Goal: Task Accomplishment & Management: Complete application form

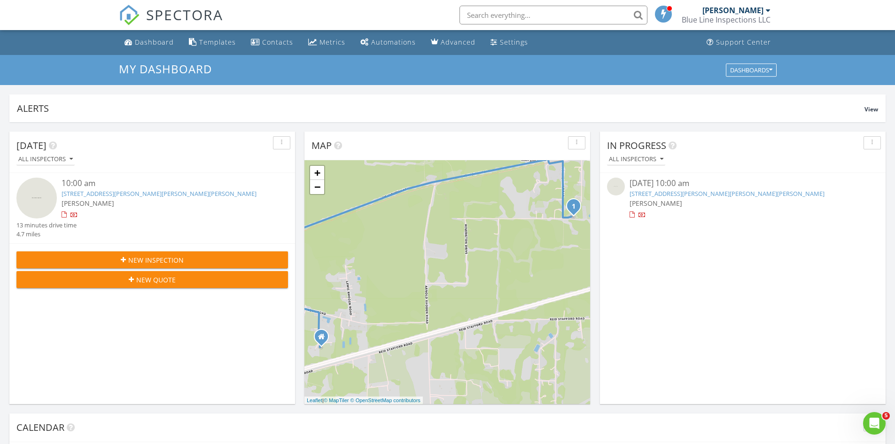
click at [703, 200] on div "[PERSON_NAME]" at bounding box center [742, 203] width 226 height 10
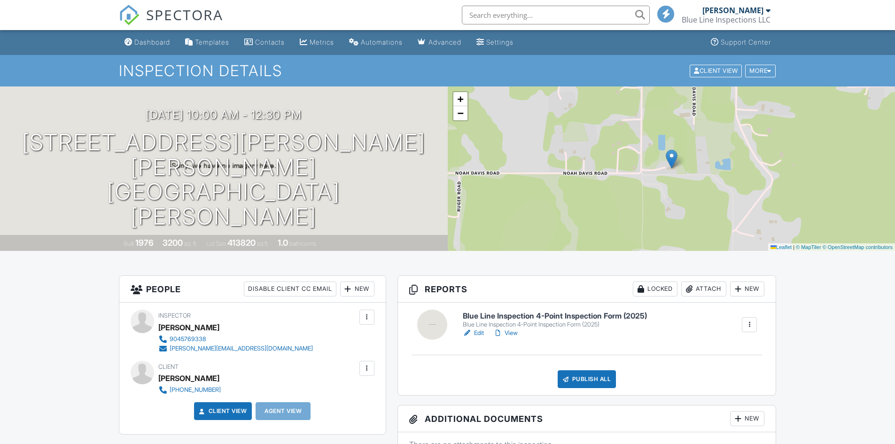
click at [476, 335] on link "Edit" at bounding box center [473, 332] width 21 height 9
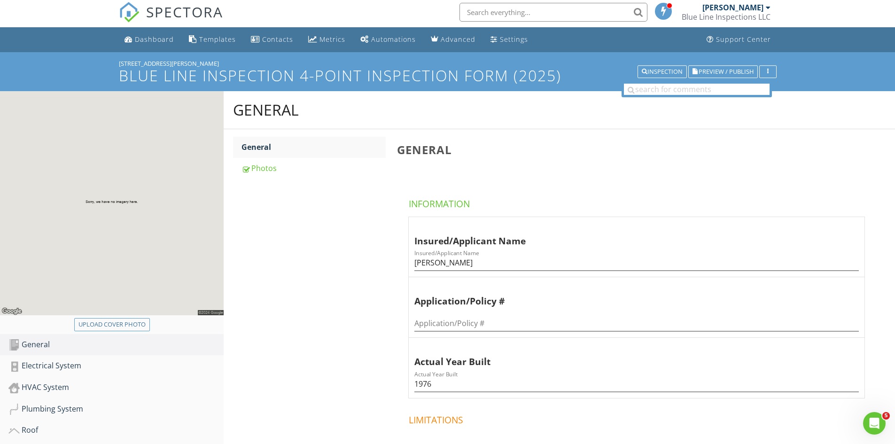
scroll to position [2, 0]
click at [45, 363] on div "Electrical System" at bounding box center [115, 366] width 215 height 12
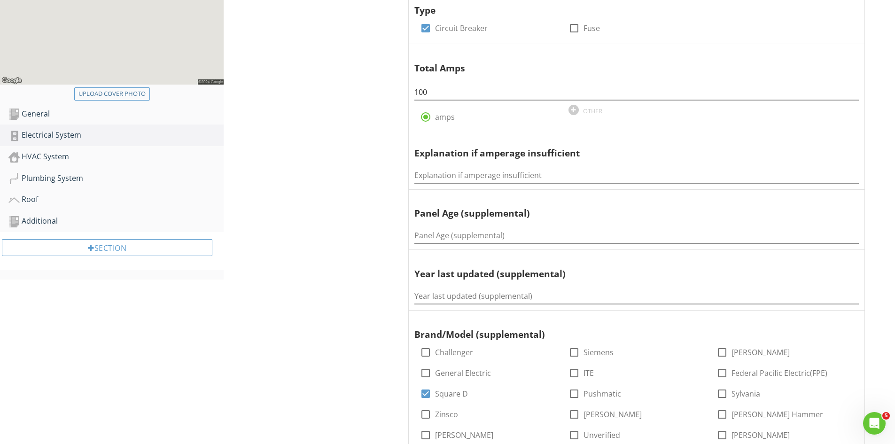
scroll to position [237, 0]
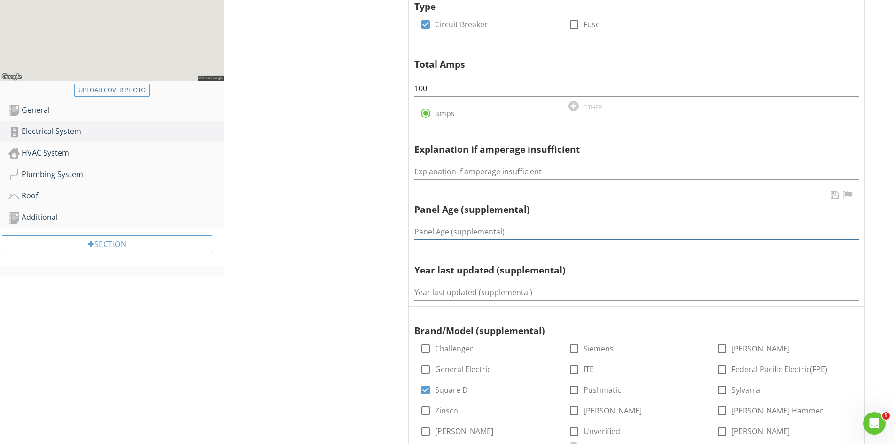
click at [460, 225] on input "Panel Age (supplemental)" at bounding box center [636, 232] width 444 height 16
type input "Unknown"
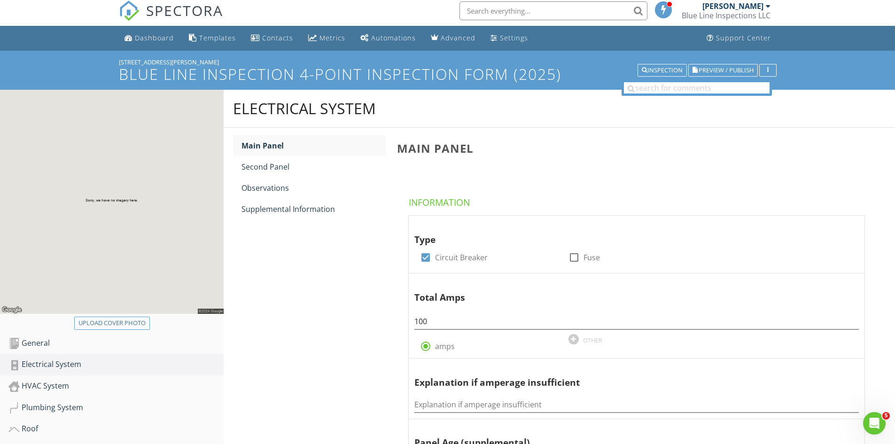
scroll to position [2, 0]
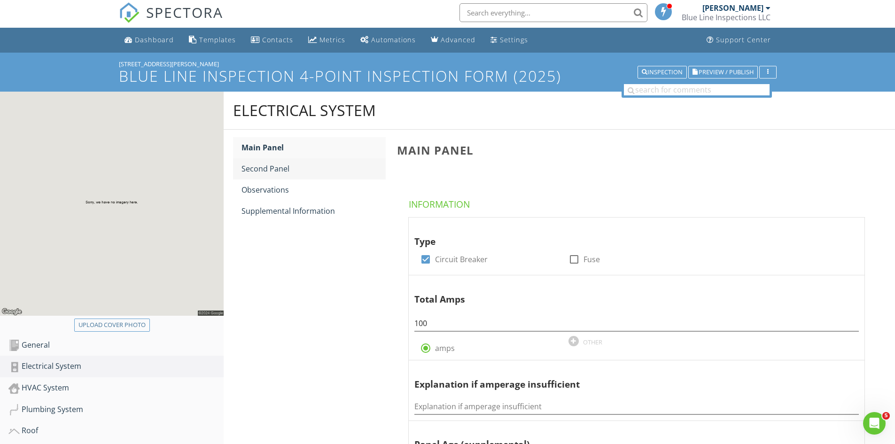
type input "Unknown"
click at [266, 171] on div "Second Panel" at bounding box center [313, 168] width 144 height 11
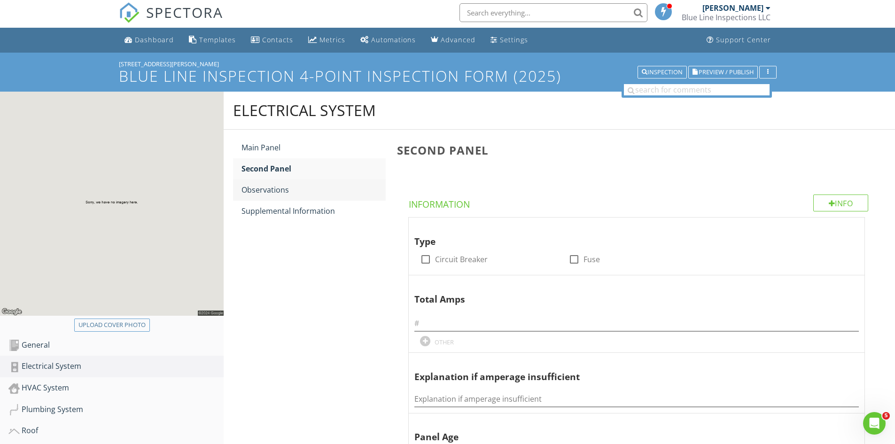
click at [262, 195] on div "Observations" at bounding box center [313, 189] width 144 height 11
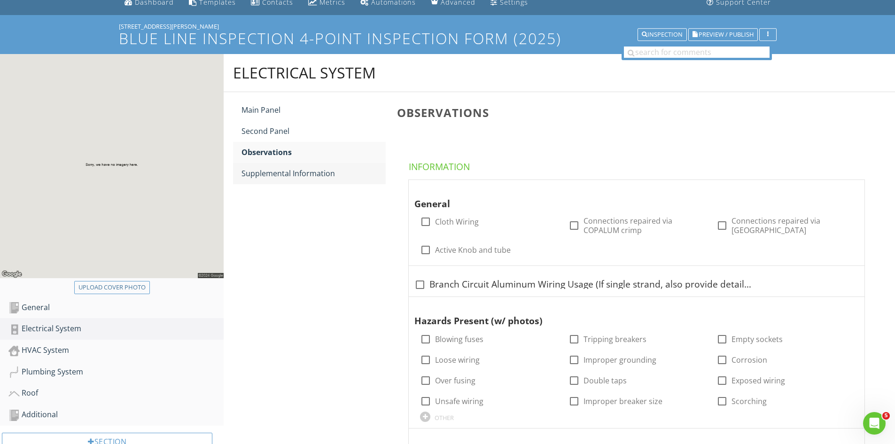
scroll to position [36, 0]
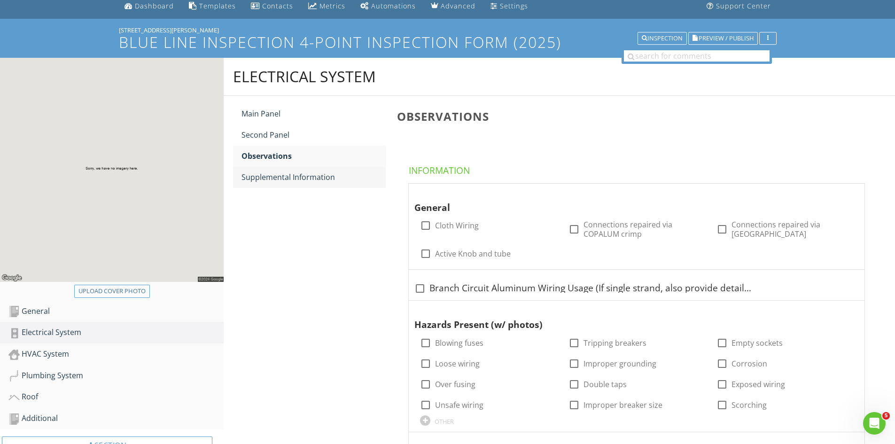
click at [283, 177] on div "Supplemental Information" at bounding box center [313, 176] width 144 height 11
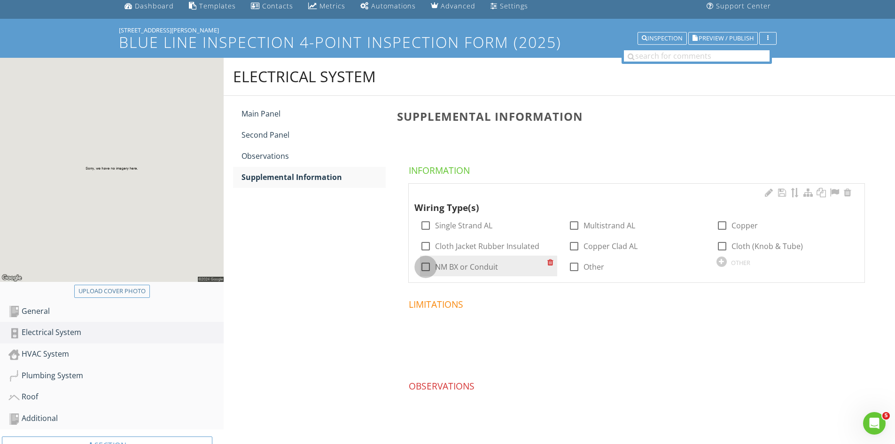
click at [422, 269] on div at bounding box center [426, 267] width 16 height 16
checkbox input "true"
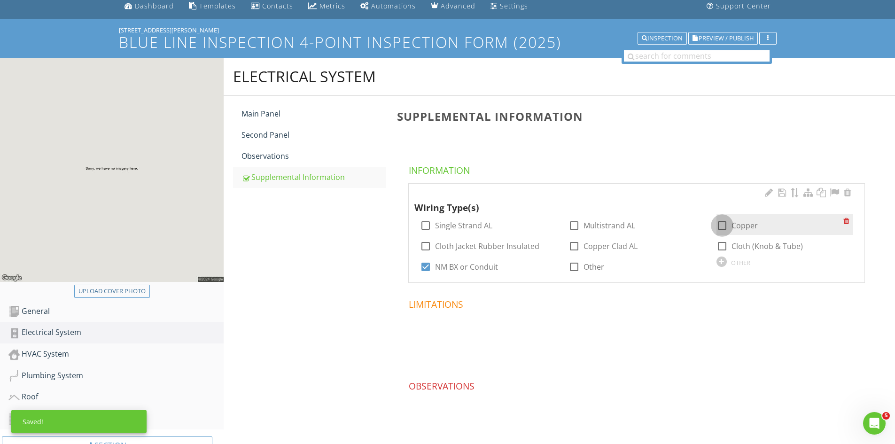
click at [722, 226] on div at bounding box center [722, 225] width 16 height 16
checkbox input "true"
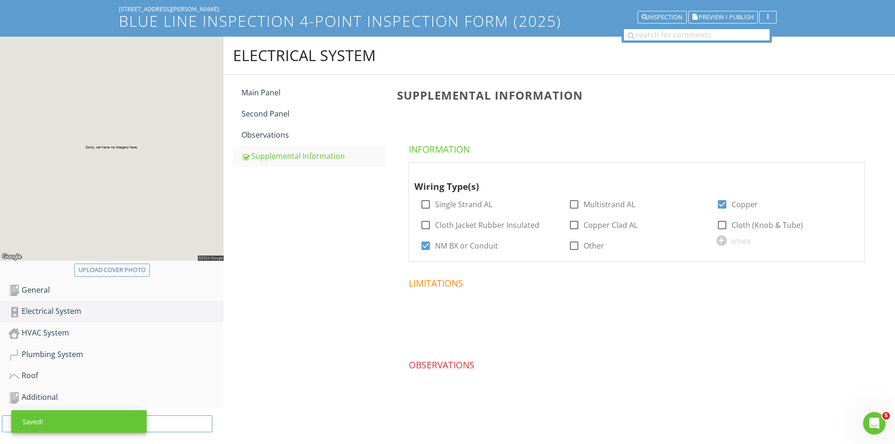
scroll to position [69, 0]
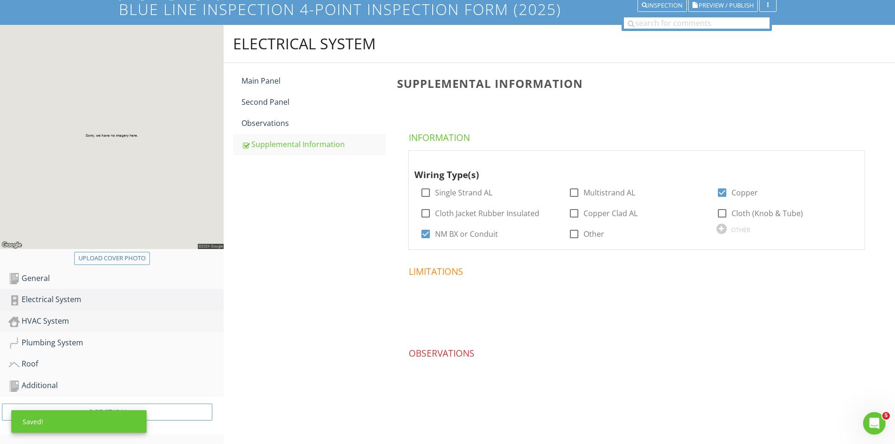
click at [66, 324] on div "HVAC System" at bounding box center [115, 321] width 215 height 12
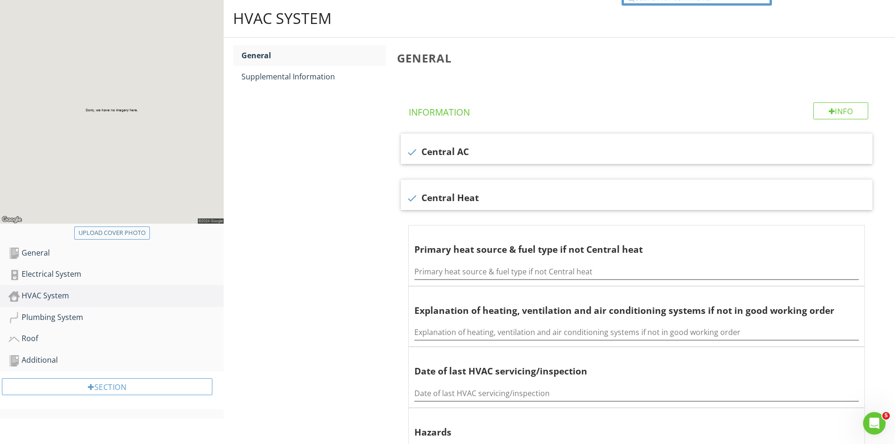
scroll to position [116, 0]
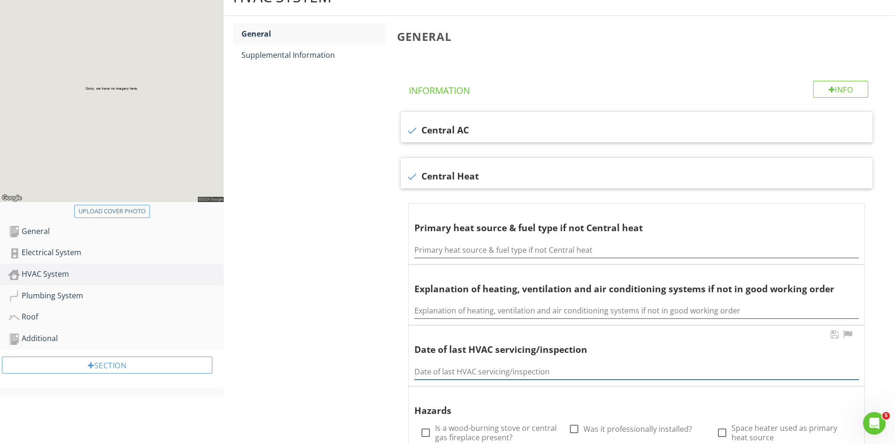
click at [463, 365] on input "Date of last HVAC servicing/inspection" at bounding box center [636, 372] width 444 height 16
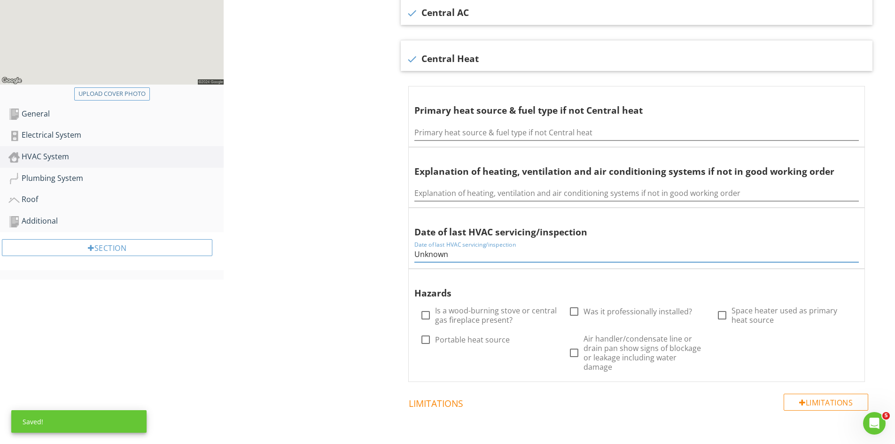
scroll to position [0, 0]
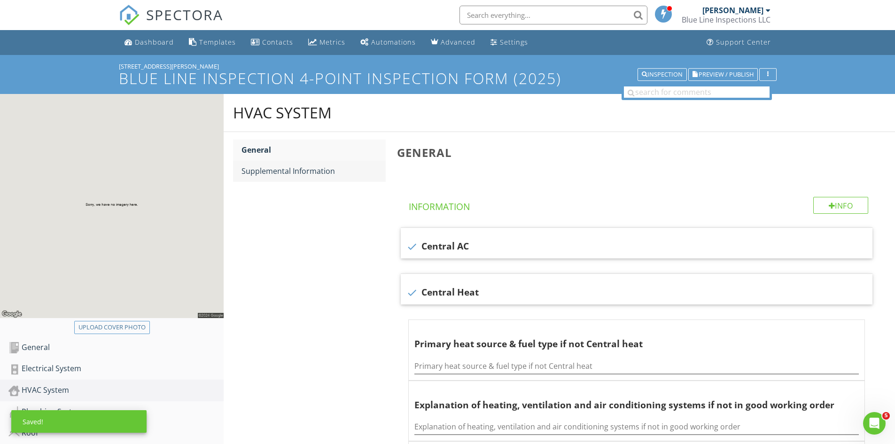
type input "Unknown"
click at [306, 176] on div "Supplemental Information" at bounding box center [313, 170] width 144 height 11
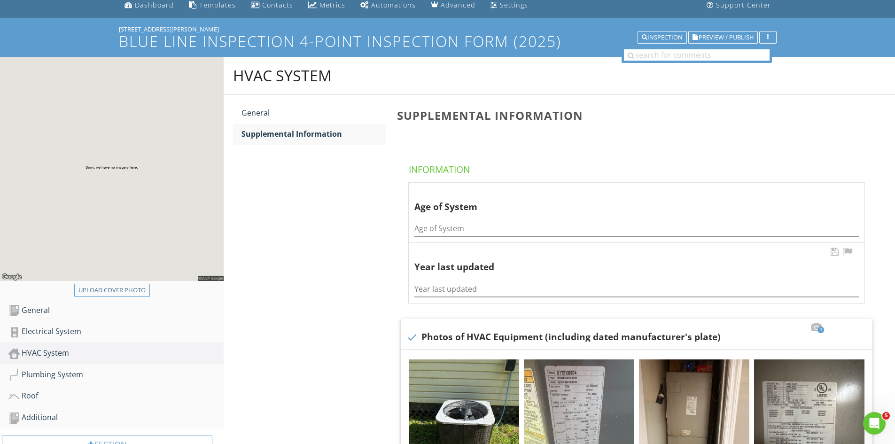
scroll to position [94, 0]
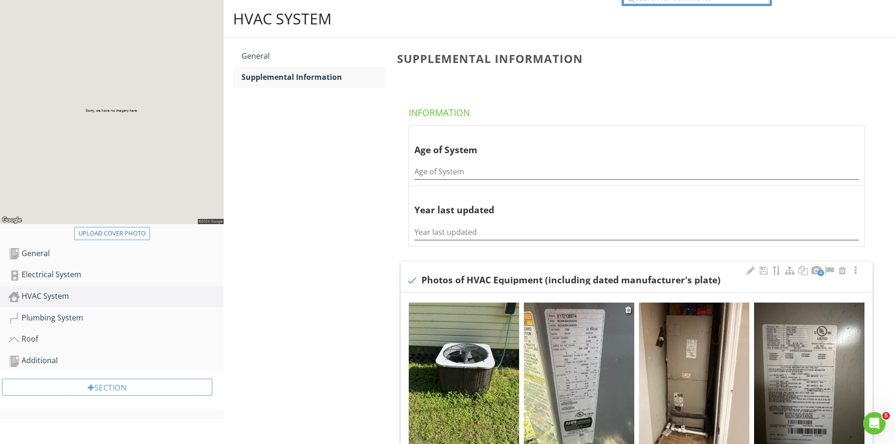
click at [588, 345] on img at bounding box center [579, 376] width 110 height 147
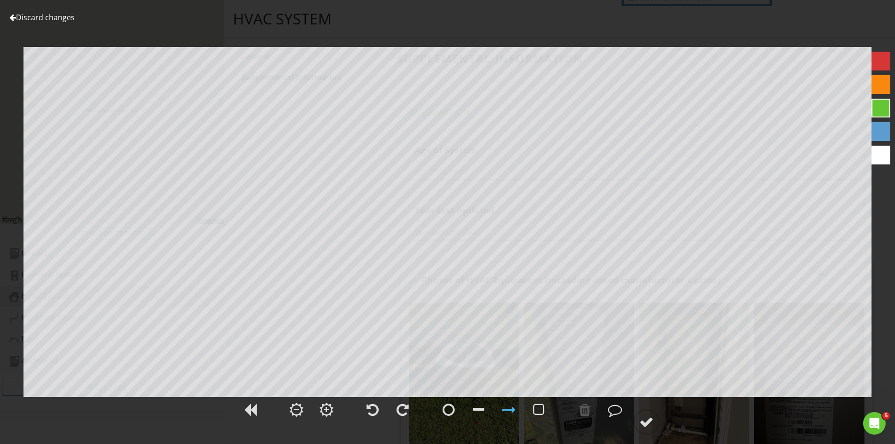
click at [14, 18] on div at bounding box center [12, 18] width 7 height 8
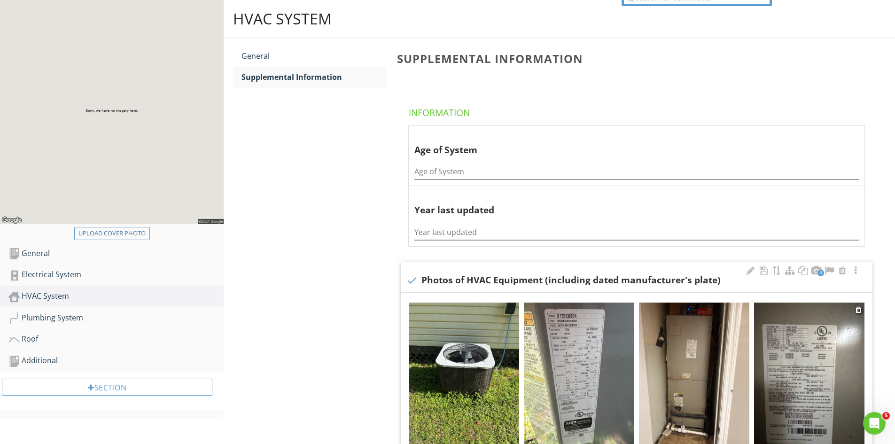
click at [804, 341] on img at bounding box center [809, 376] width 110 height 147
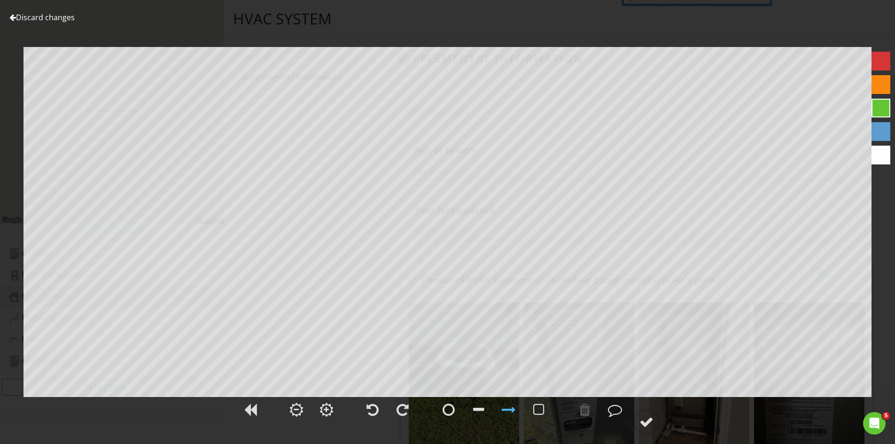
click at [10, 19] on div at bounding box center [12, 18] width 7 height 8
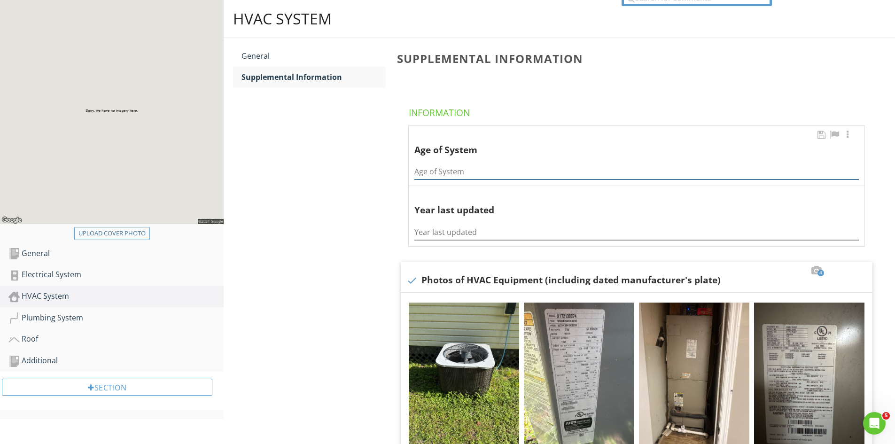
click at [467, 178] on input "Age of System" at bounding box center [636, 172] width 444 height 16
type input "2017"
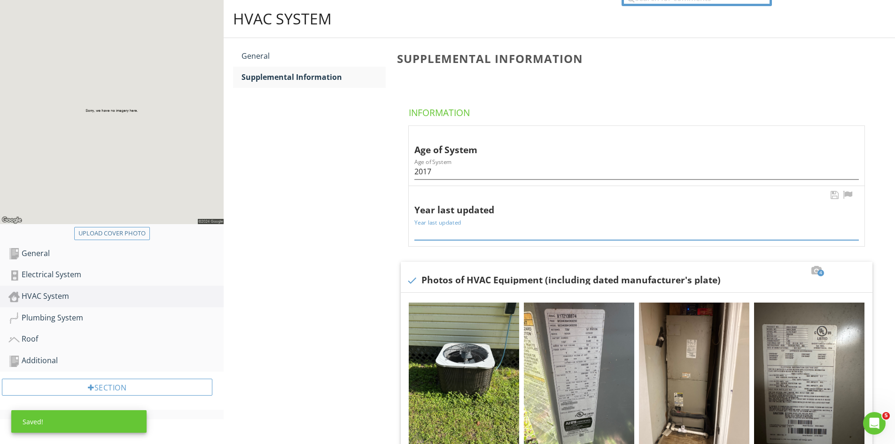
click at [489, 228] on input "Year last updated" at bounding box center [636, 233] width 444 height 16
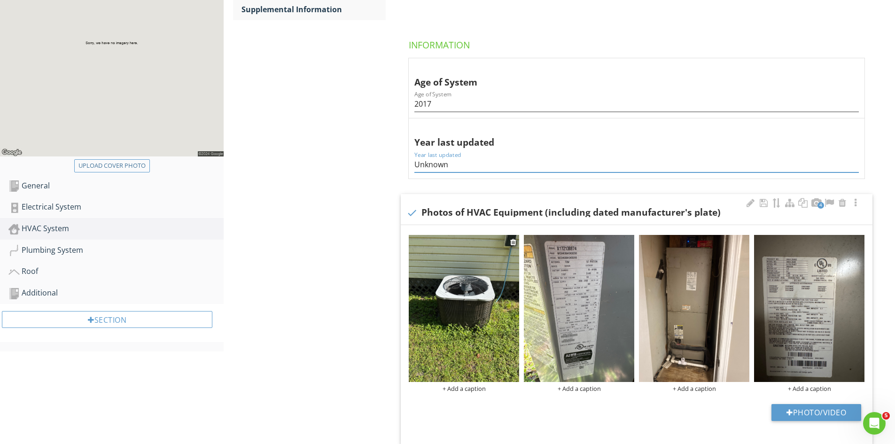
scroll to position [282, 0]
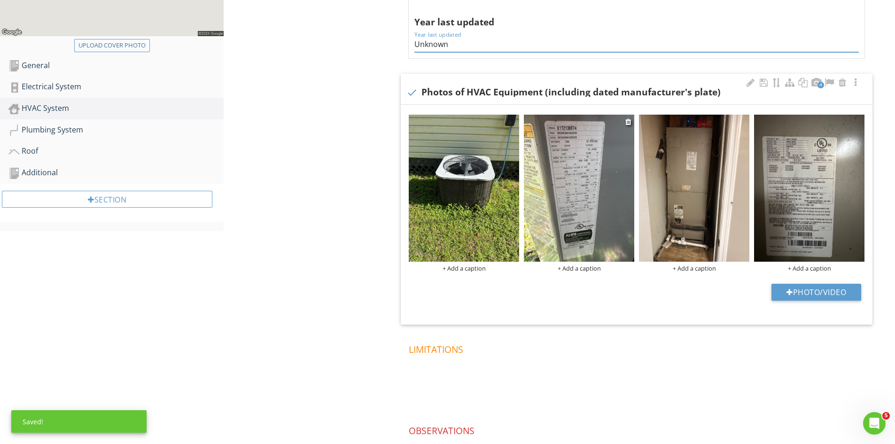
type input "Unknown"
click at [579, 270] on div "+ Add a caption" at bounding box center [579, 268] width 110 height 8
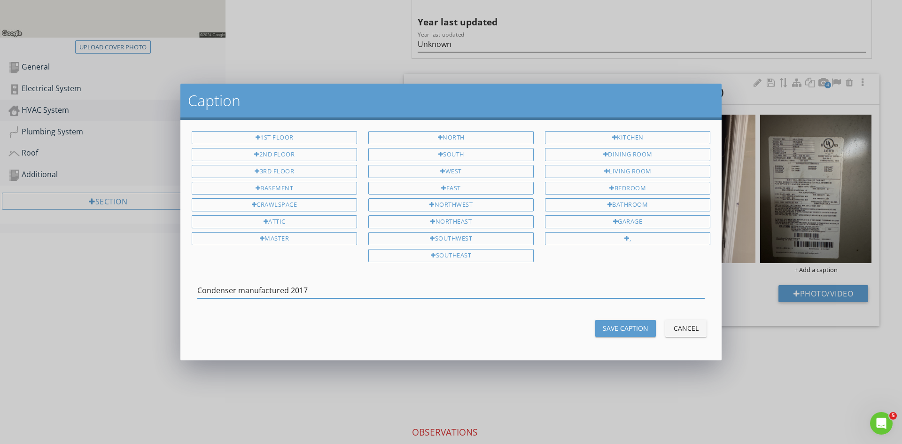
type input "Condenser manufactured 2017"
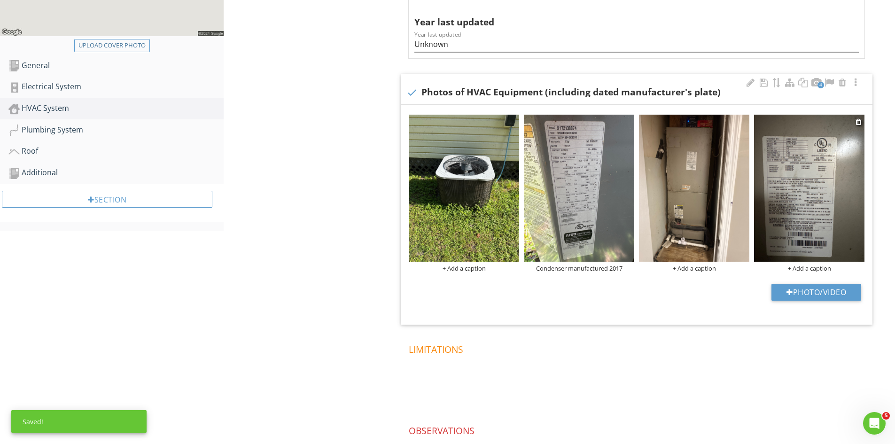
click at [813, 270] on div "+ Add a caption" at bounding box center [809, 268] width 110 height 8
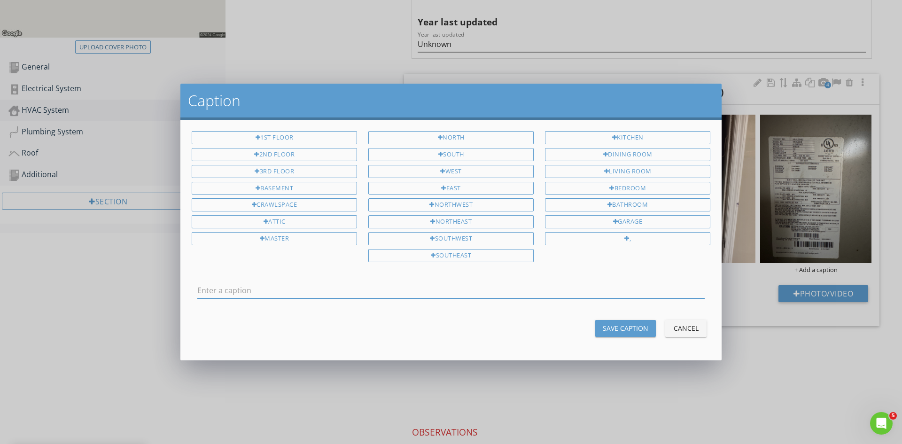
click at [520, 293] on input "text" at bounding box center [450, 291] width 507 height 16
type input "Air handler manufactured 2017"
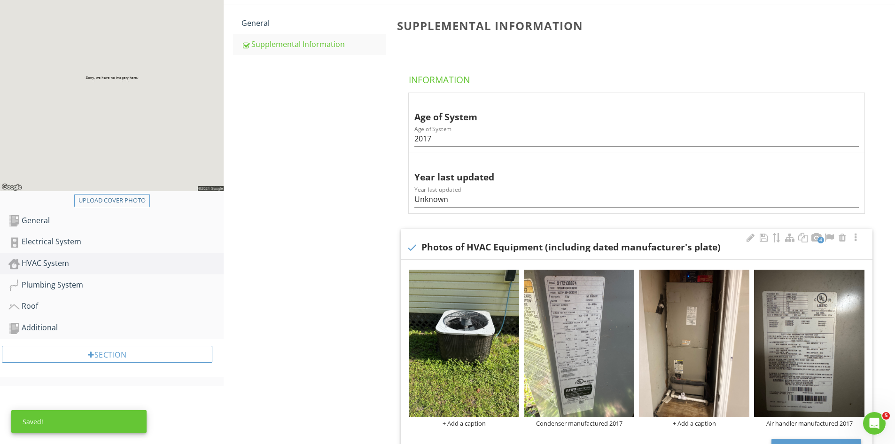
scroll to position [141, 0]
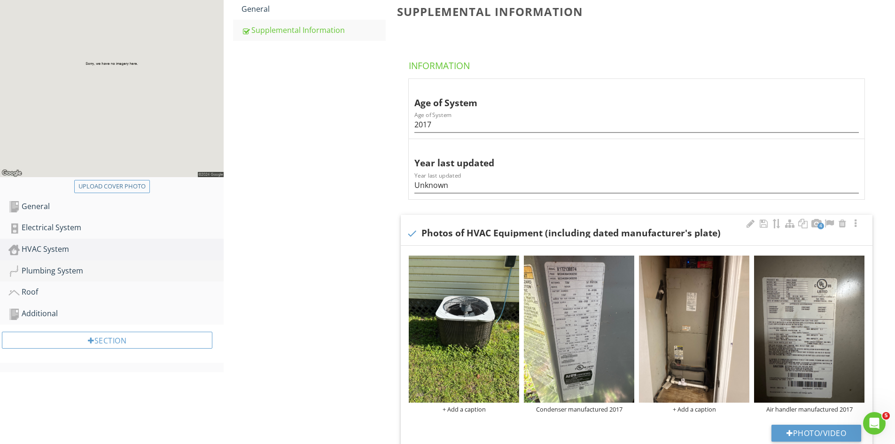
click at [56, 271] on div "Plumbing System" at bounding box center [115, 271] width 215 height 12
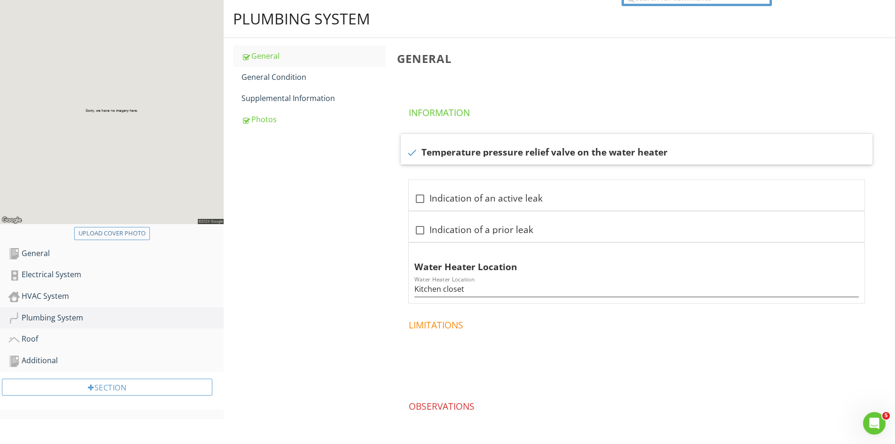
scroll to position [46, 0]
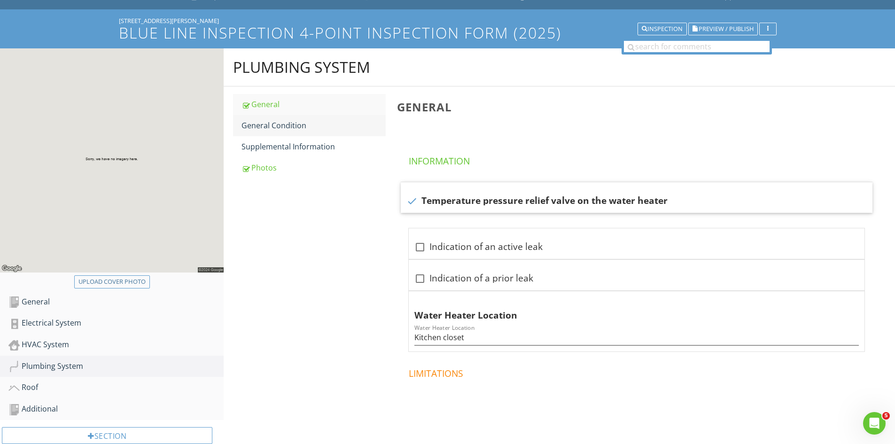
click at [263, 122] on div "General Condition" at bounding box center [313, 125] width 144 height 11
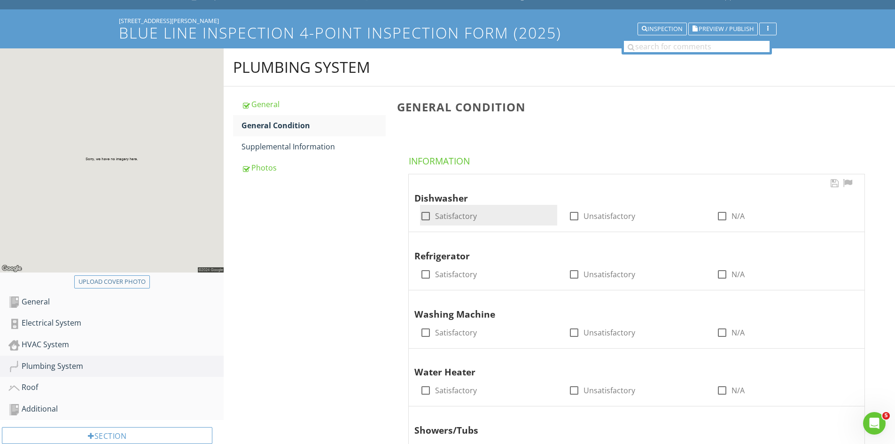
click at [427, 222] on div at bounding box center [426, 216] width 16 height 16
checkbox input "true"
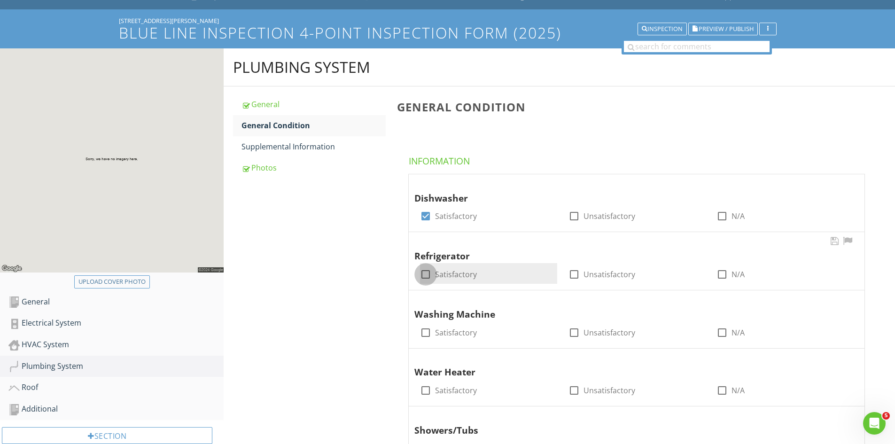
click at [424, 275] on div at bounding box center [426, 274] width 16 height 16
checkbox input "true"
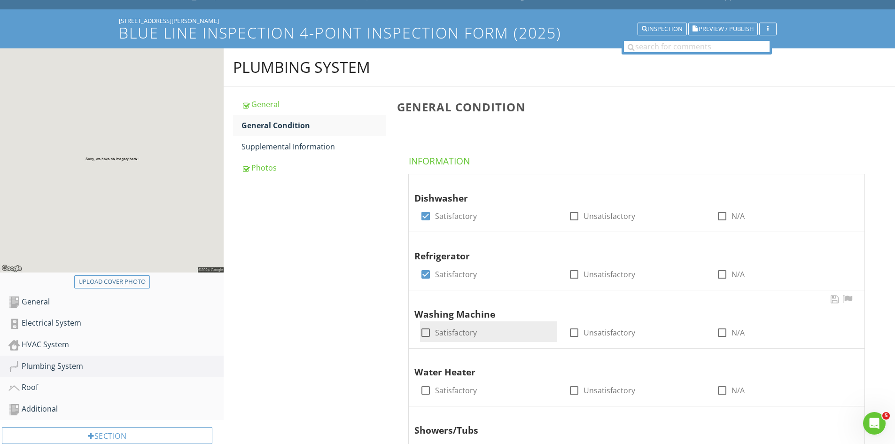
click at [427, 333] on div at bounding box center [426, 333] width 16 height 16
checkbox input "true"
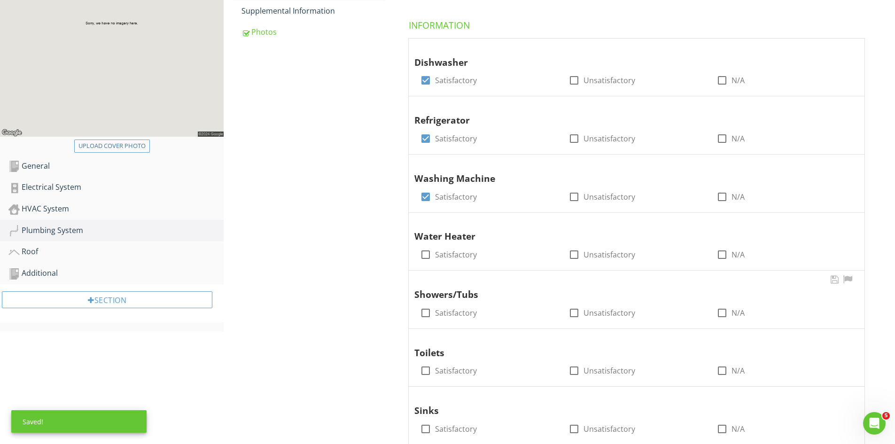
scroll to position [186, 0]
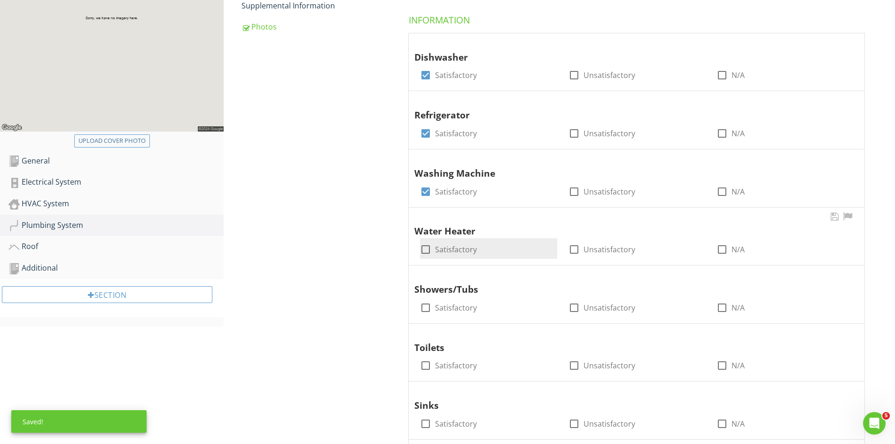
click at [427, 252] on div at bounding box center [426, 249] width 16 height 16
checkbox input "true"
click at [426, 308] on div at bounding box center [426, 308] width 16 height 16
checkbox input "true"
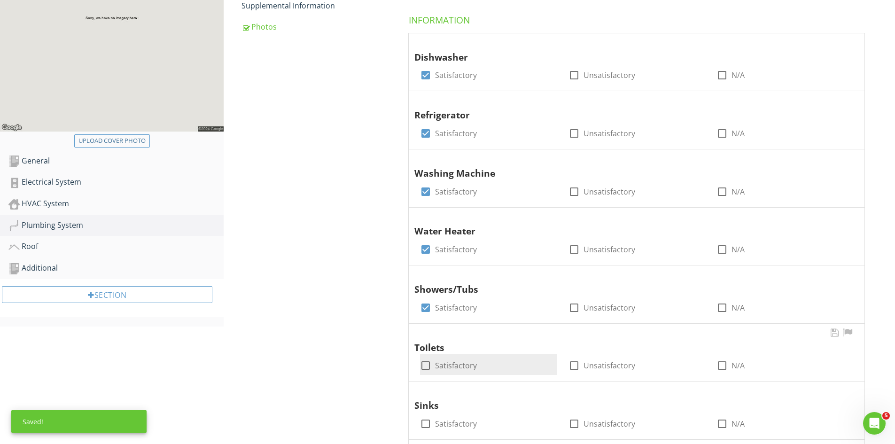
click at [423, 364] on div at bounding box center [426, 365] width 16 height 16
checkbox input "true"
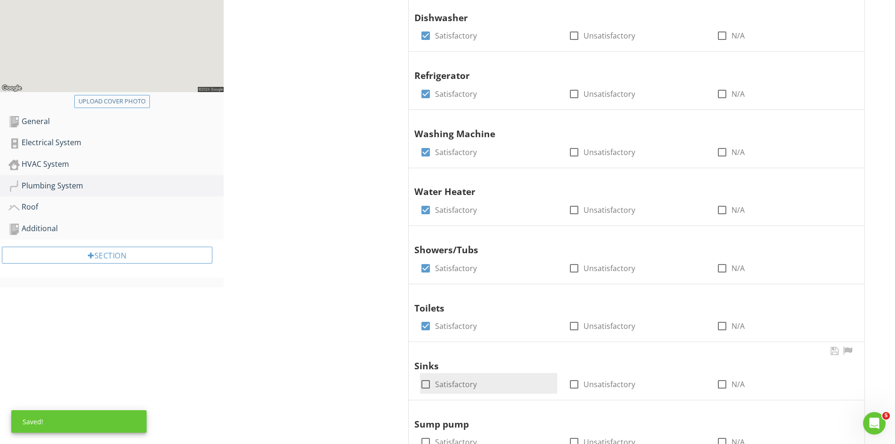
scroll to position [327, 0]
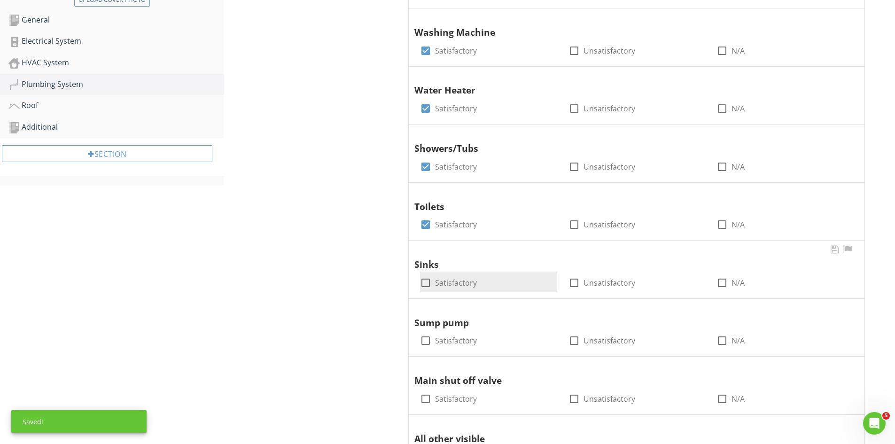
click at [427, 284] on div at bounding box center [426, 283] width 16 height 16
checkbox input "true"
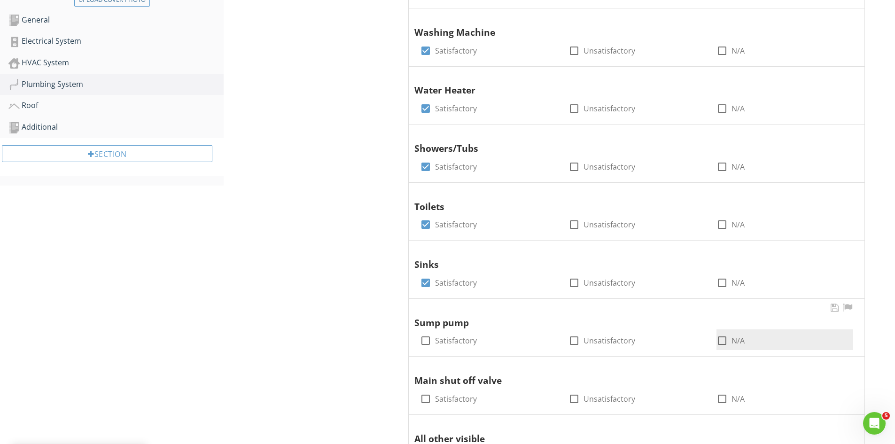
click at [731, 343] on label "N/A" at bounding box center [737, 340] width 13 height 9
checkbox input "true"
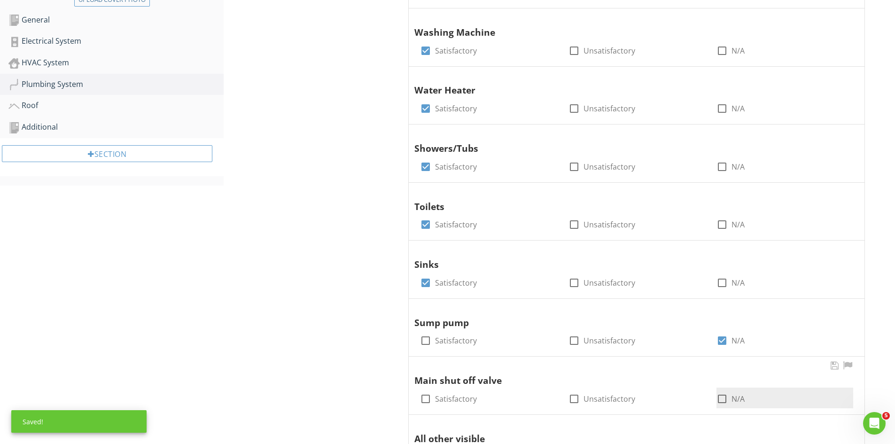
click at [725, 398] on div at bounding box center [722, 399] width 16 height 16
checkbox input "true"
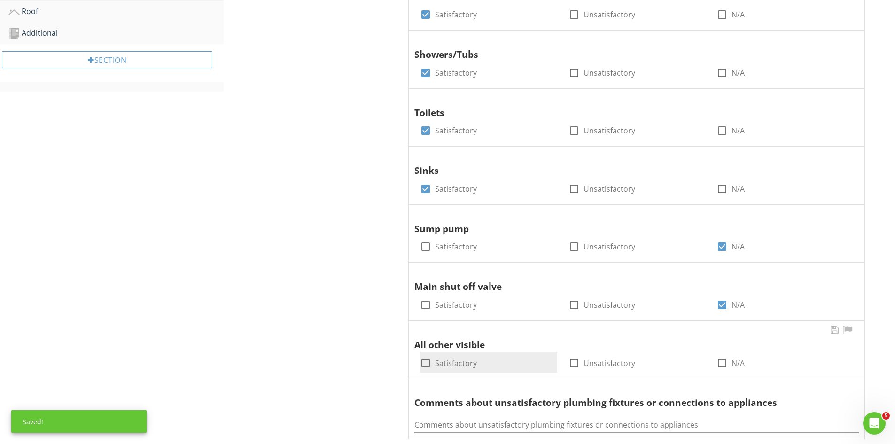
click at [423, 364] on div at bounding box center [426, 363] width 16 height 16
checkbox input "true"
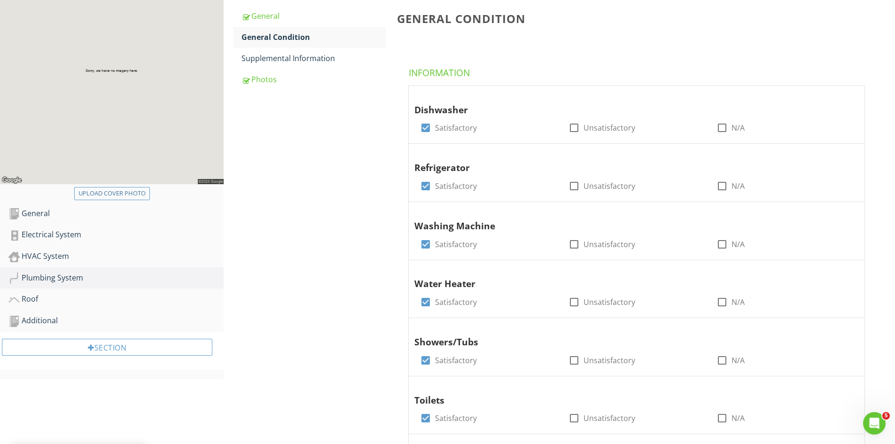
scroll to position [133, 0]
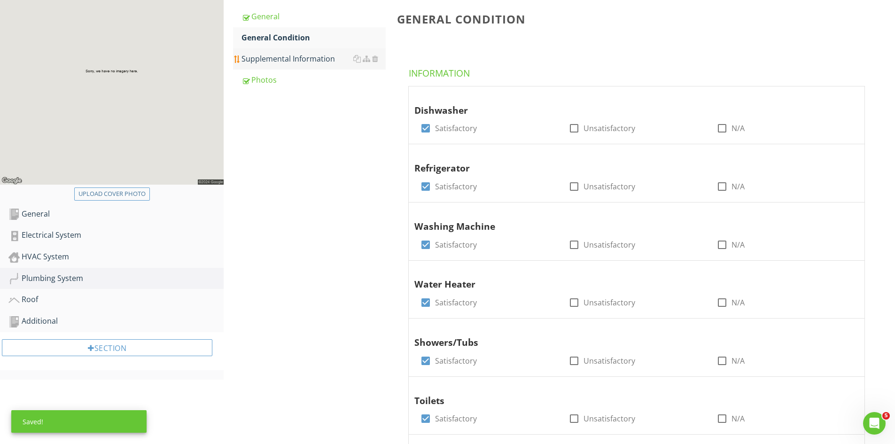
click at [267, 53] on link "Supplemental Information" at bounding box center [313, 58] width 144 height 21
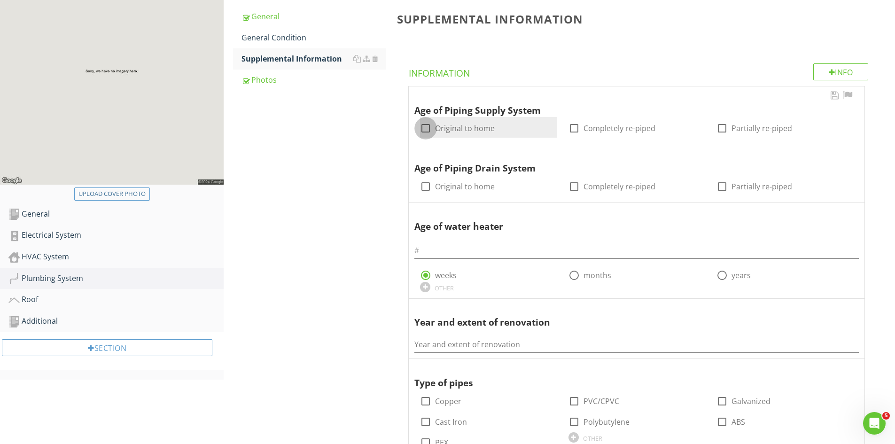
click at [427, 129] on div at bounding box center [426, 128] width 16 height 16
checkbox input "true"
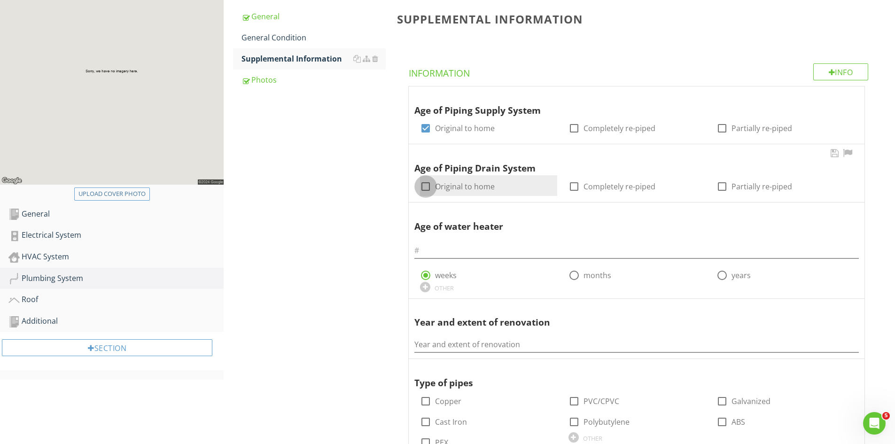
click at [428, 185] on div at bounding box center [426, 186] width 16 height 16
checkbox input "true"
click at [721, 276] on div at bounding box center [722, 275] width 16 height 16
radio input "false"
radio input "true"
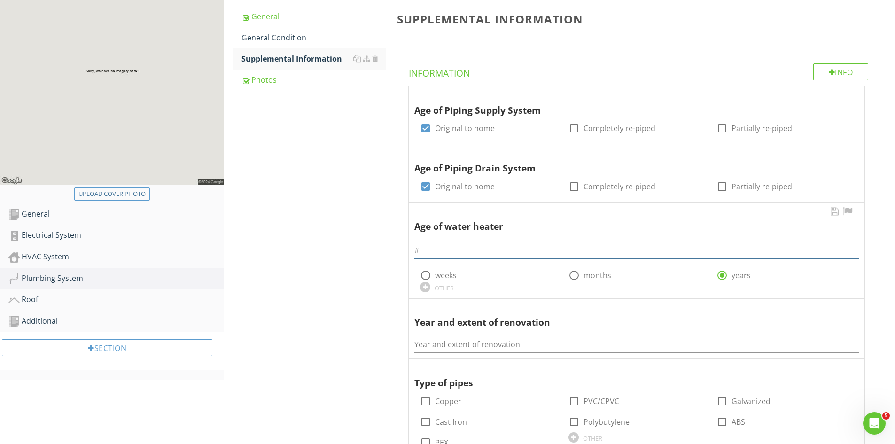
click at [456, 253] on input "text" at bounding box center [636, 251] width 444 height 16
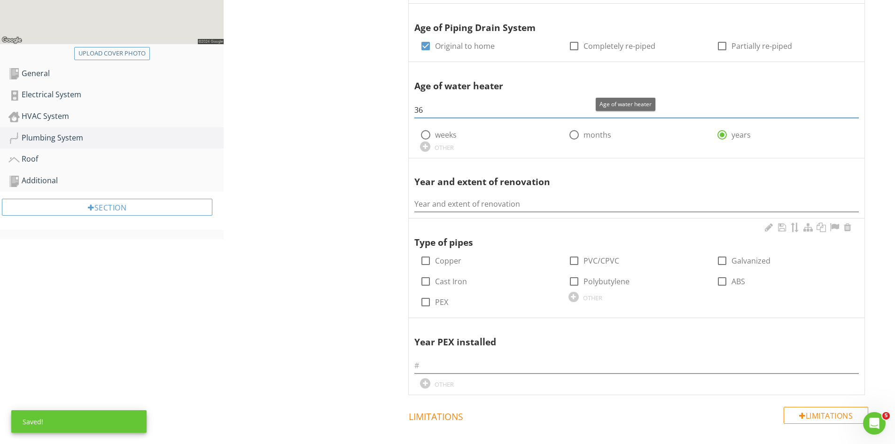
scroll to position [274, 0]
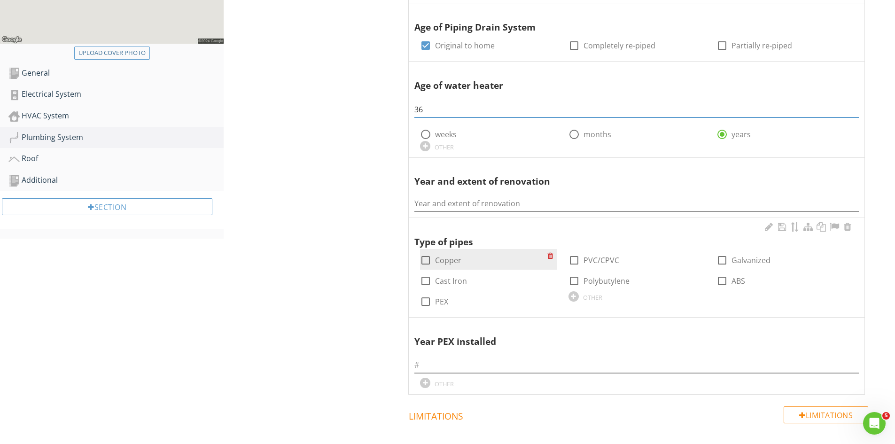
type input "36"
click at [423, 259] on div at bounding box center [426, 260] width 16 height 16
checkbox input "true"
click at [575, 263] on div at bounding box center [574, 260] width 16 height 16
checkbox input "true"
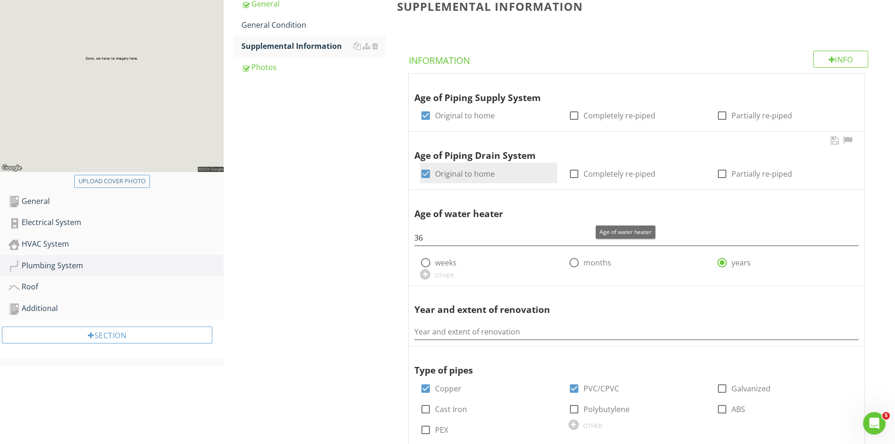
scroll to position [130, 0]
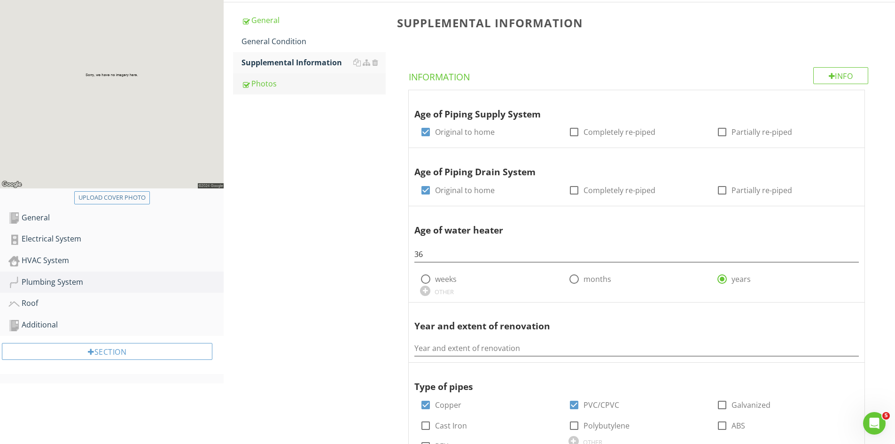
click at [266, 85] on div "Photos" at bounding box center [313, 83] width 144 height 11
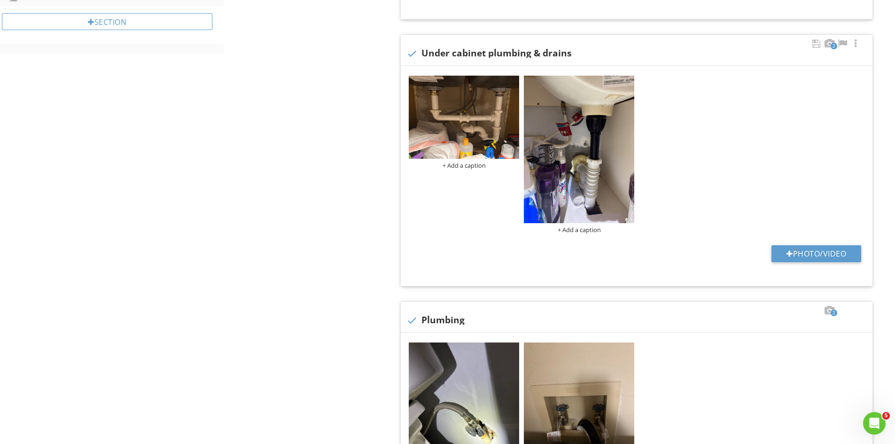
scroll to position [423, 0]
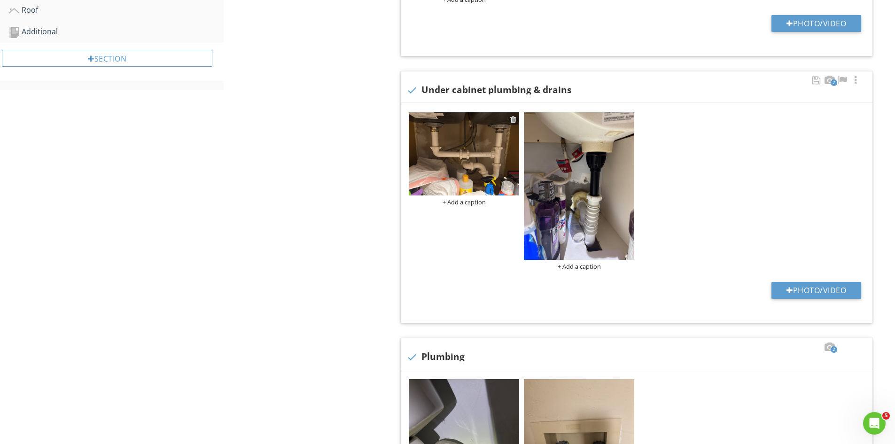
click at [469, 203] on div "+ Add a caption" at bounding box center [464, 202] width 110 height 8
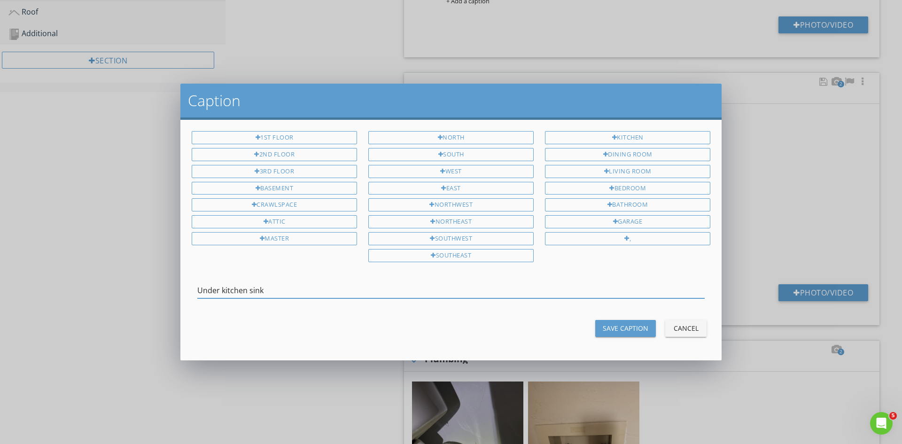
type input "Under kitchen sink"
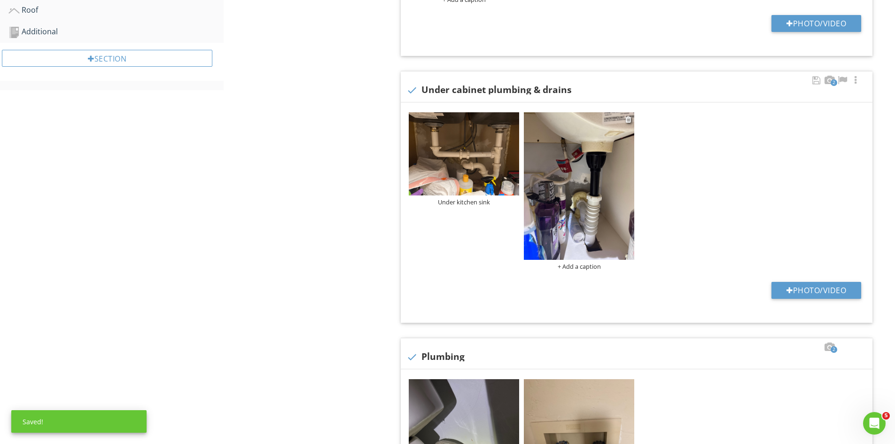
click at [588, 266] on div "+ Add a caption" at bounding box center [579, 267] width 110 height 8
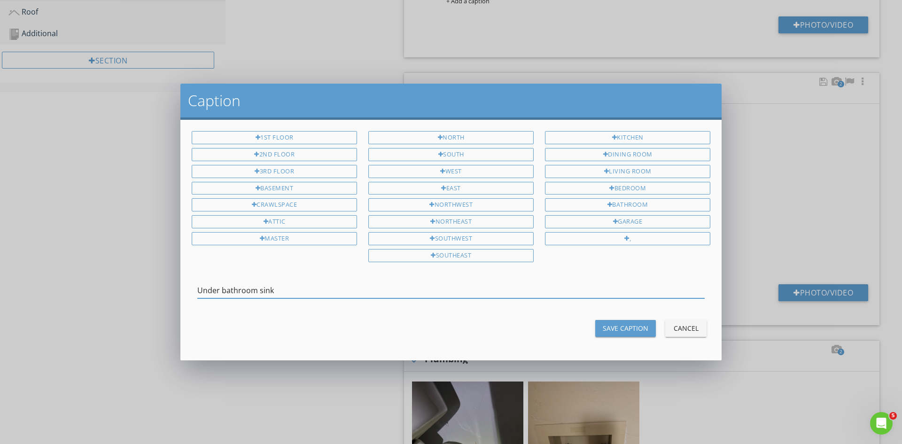
type input "Under bathroom sink"
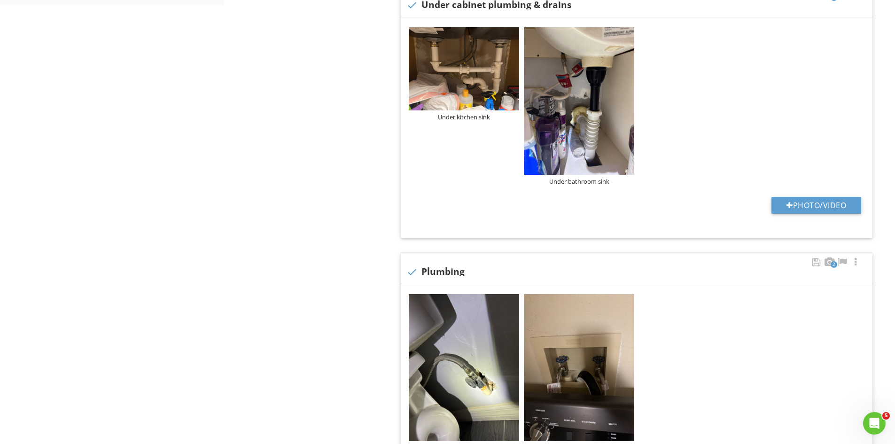
scroll to position [658, 0]
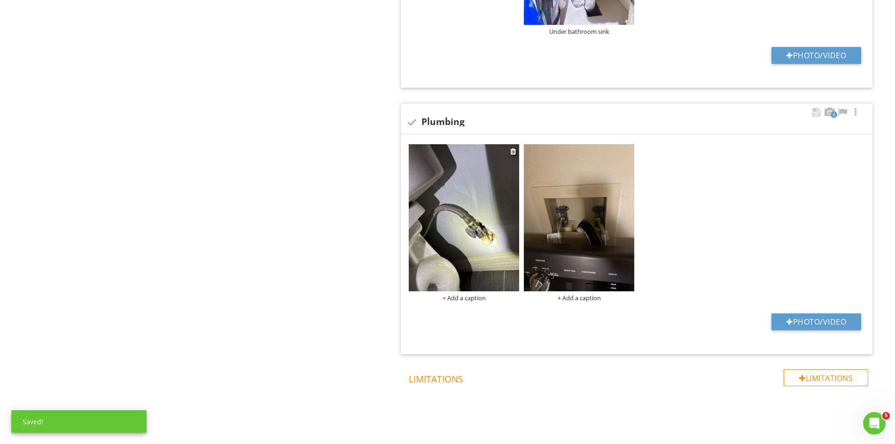
click at [464, 297] on div "+ Add a caption" at bounding box center [464, 298] width 110 height 8
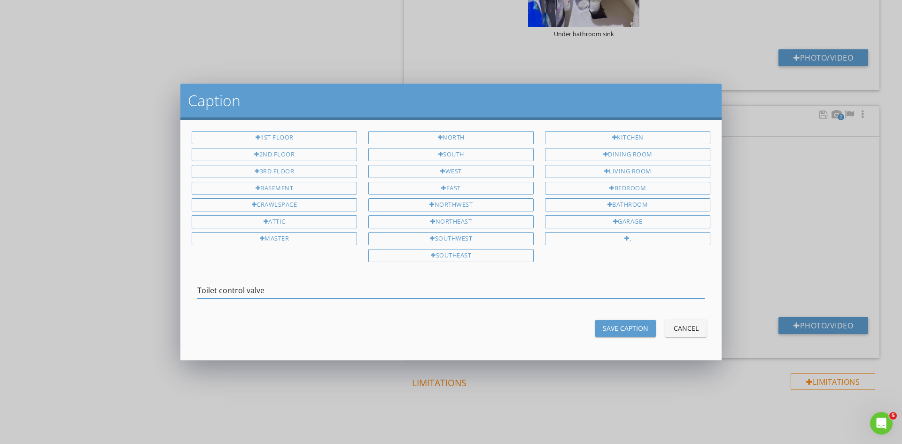
type input "Toilet control valve"
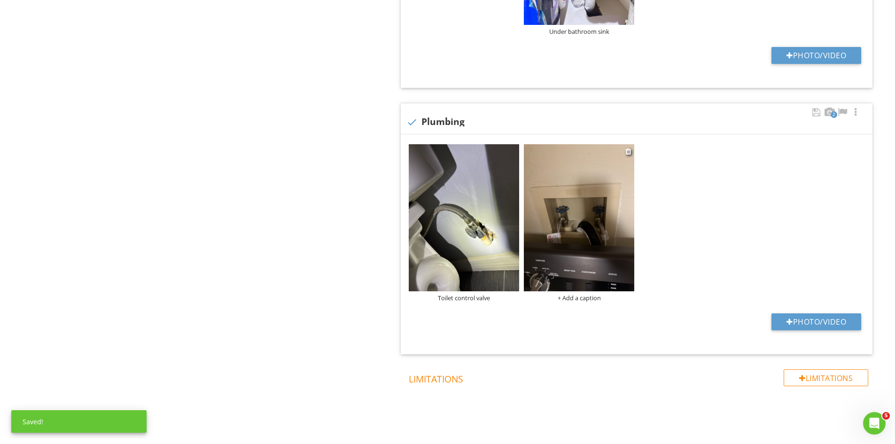
click at [582, 299] on div "+ Add a caption" at bounding box center [579, 298] width 110 height 8
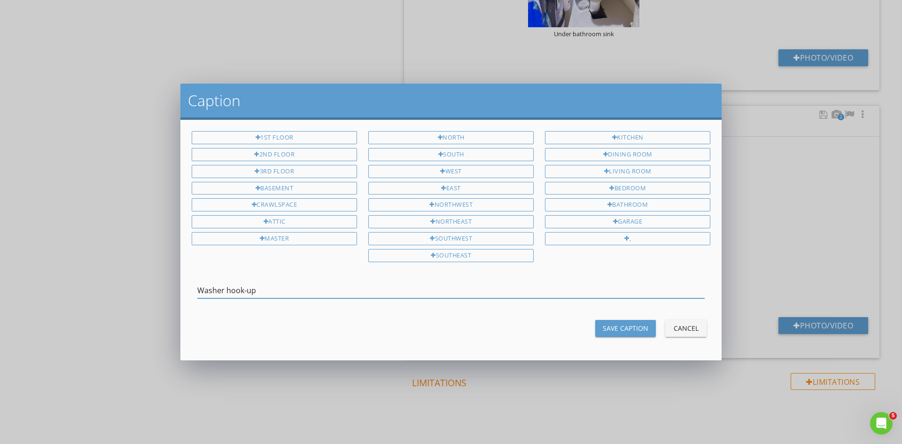
type input "Washer hook-up"
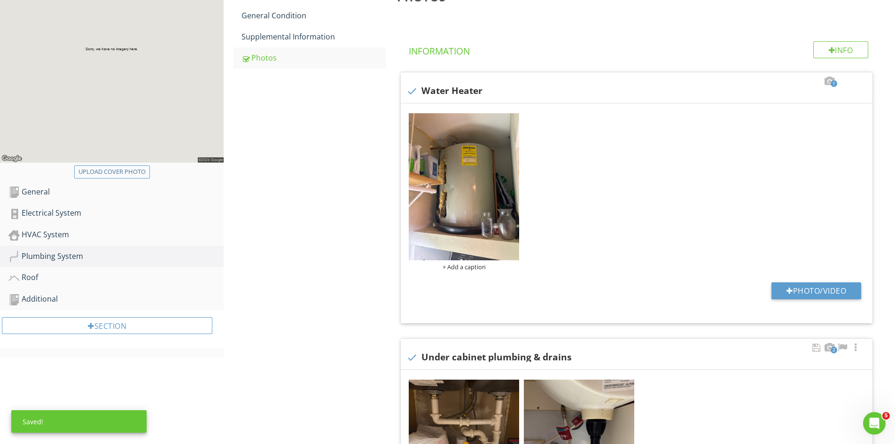
scroll to position [147, 0]
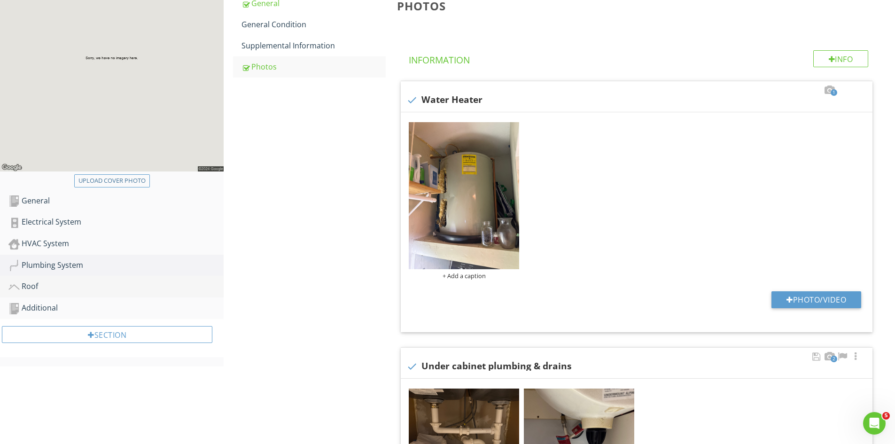
click at [42, 284] on div "Roof" at bounding box center [115, 286] width 215 height 12
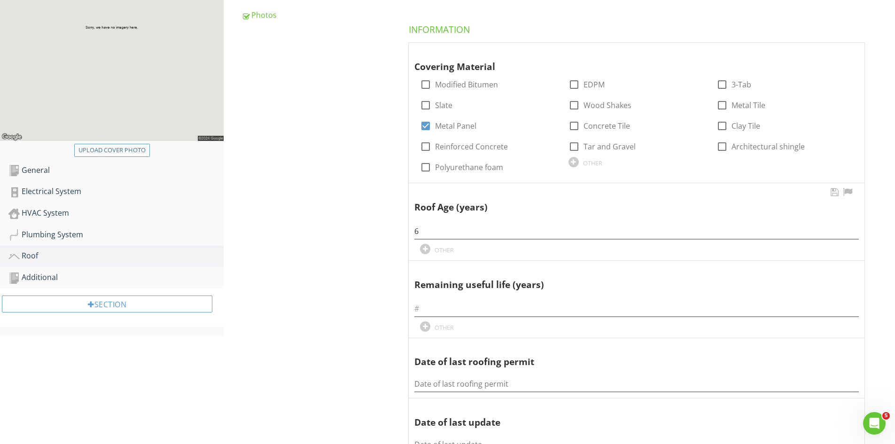
scroll to position [194, 0]
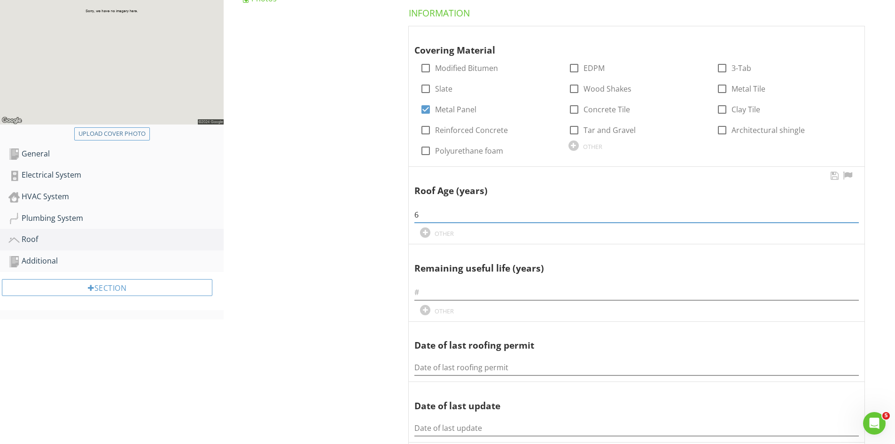
click at [431, 216] on input "6" at bounding box center [636, 215] width 444 height 16
type input "6-8"
click at [440, 294] on input "text" at bounding box center [636, 293] width 444 height 16
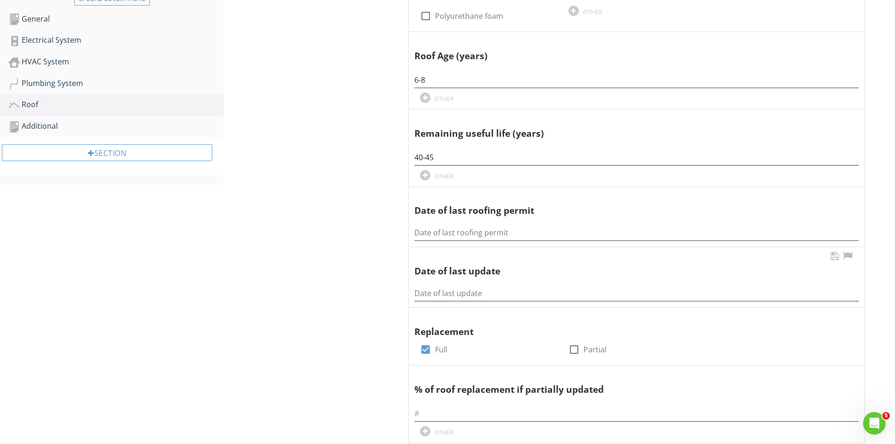
scroll to position [334, 0]
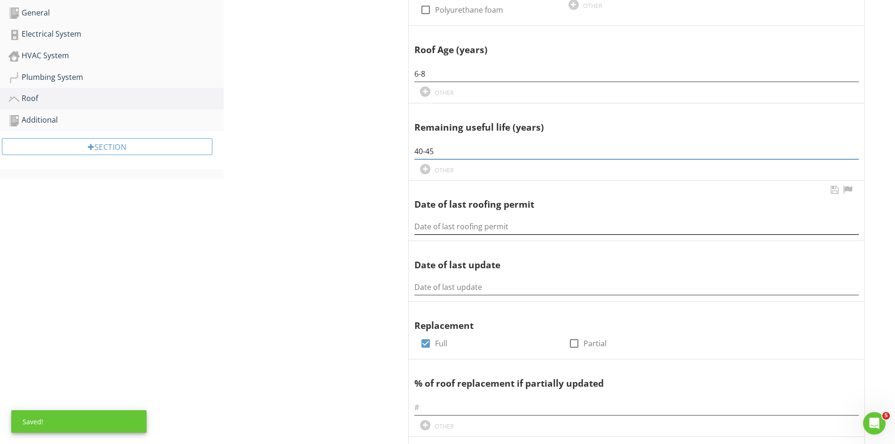
type input "40-45"
click at [452, 224] on input "Date of last roofing permit" at bounding box center [636, 227] width 444 height 16
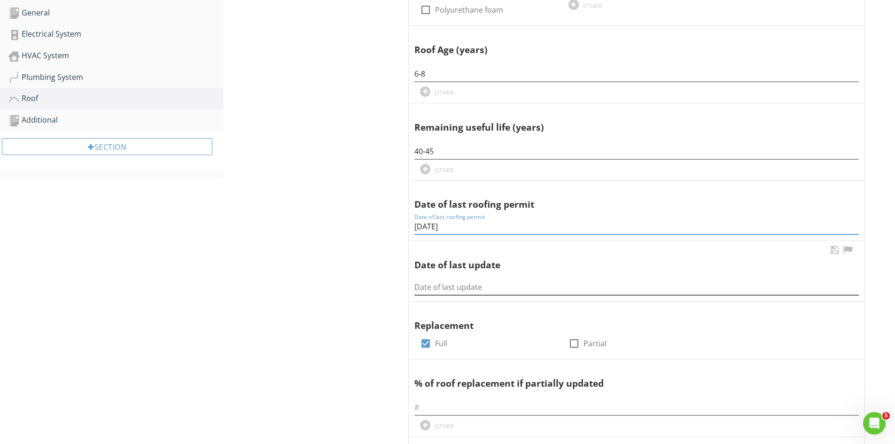
type input "1/07/2019"
click at [479, 286] on input "Date of last update" at bounding box center [636, 287] width 444 height 16
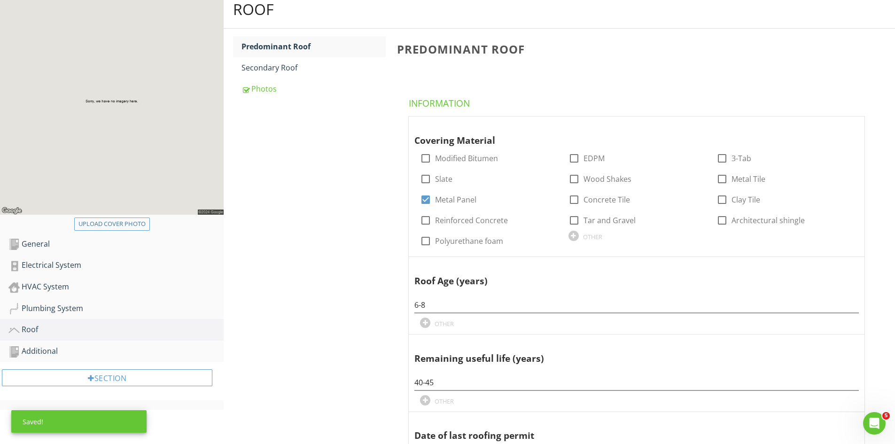
scroll to position [86, 0]
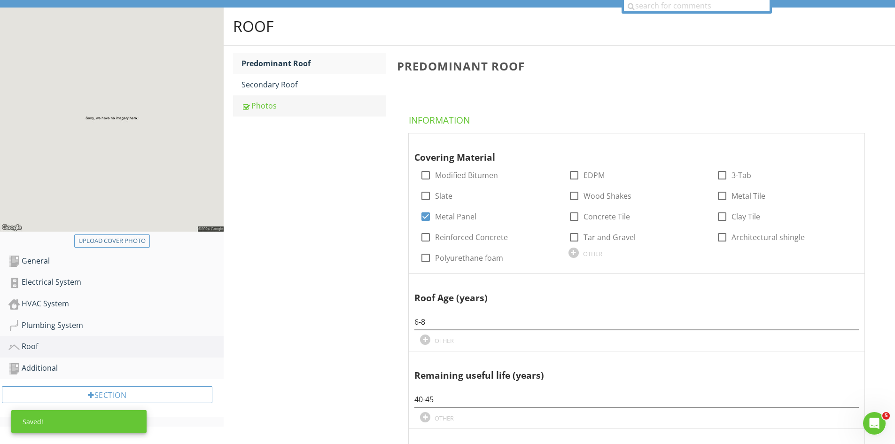
type input "2019"
click at [264, 102] on div "Photos" at bounding box center [313, 105] width 144 height 11
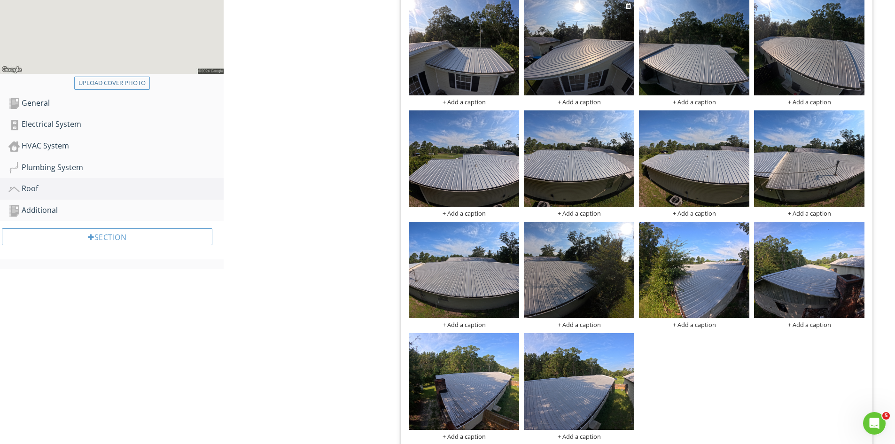
scroll to position [47, 0]
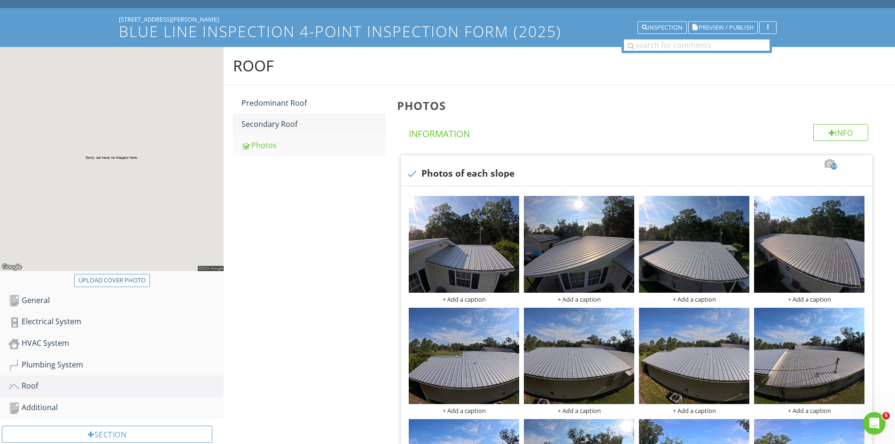
click at [271, 125] on div "Secondary Roof" at bounding box center [313, 123] width 144 height 11
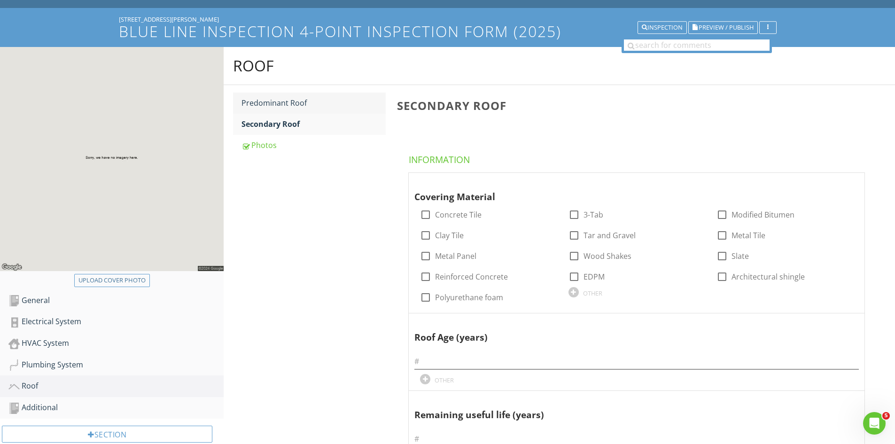
click at [271, 103] on div "Predominant Roof" at bounding box center [313, 102] width 144 height 11
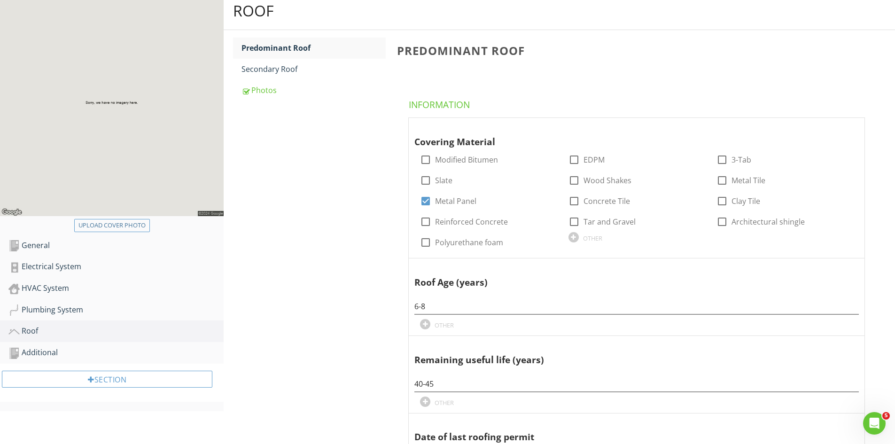
scroll to position [94, 0]
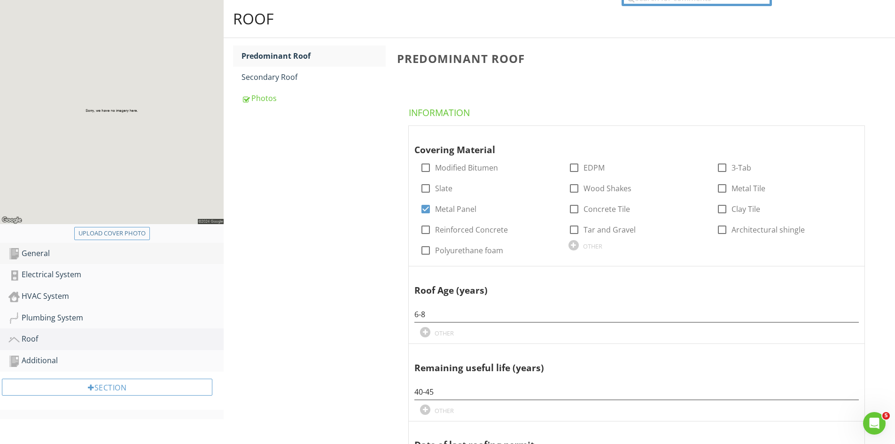
click at [34, 250] on div "General" at bounding box center [115, 254] width 215 height 12
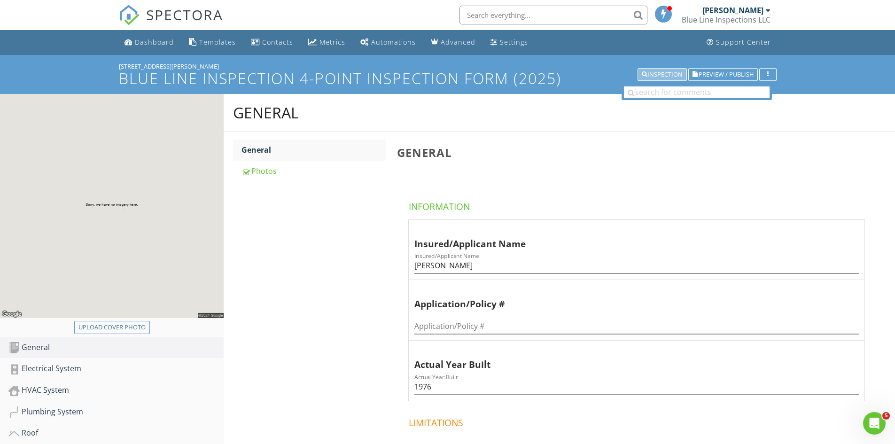
click at [662, 76] on div "Inspection" at bounding box center [662, 74] width 41 height 7
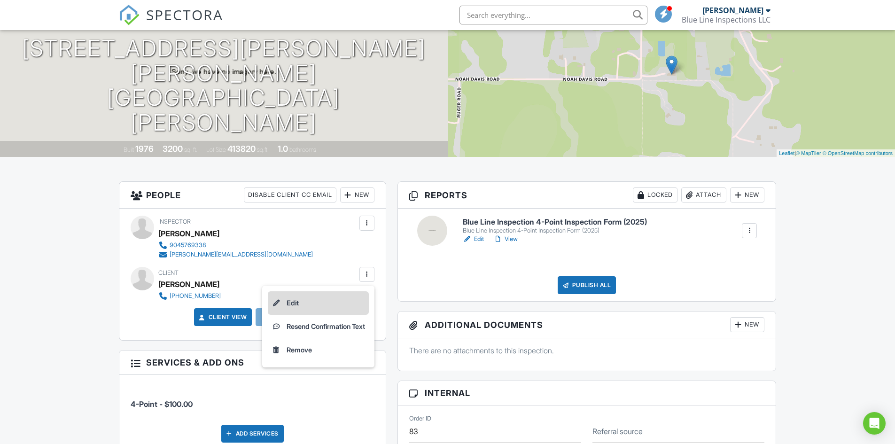
click at [295, 304] on li "Edit" at bounding box center [318, 302] width 101 height 23
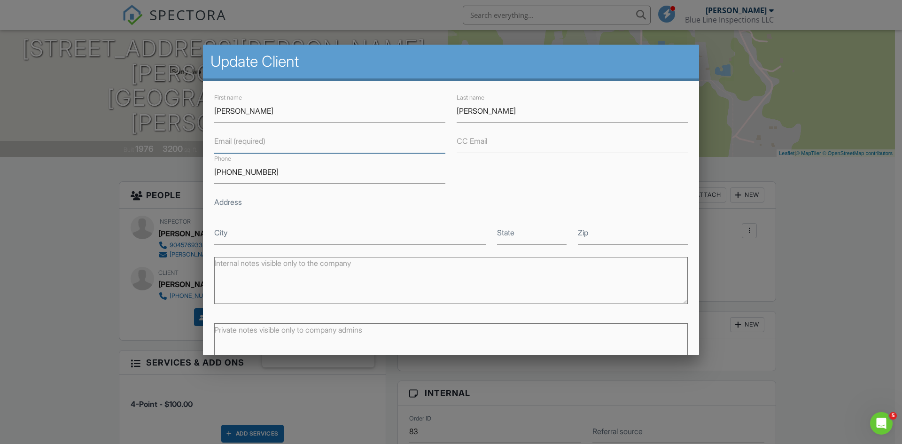
click at [272, 143] on input "Email (required)" at bounding box center [329, 141] width 231 height 23
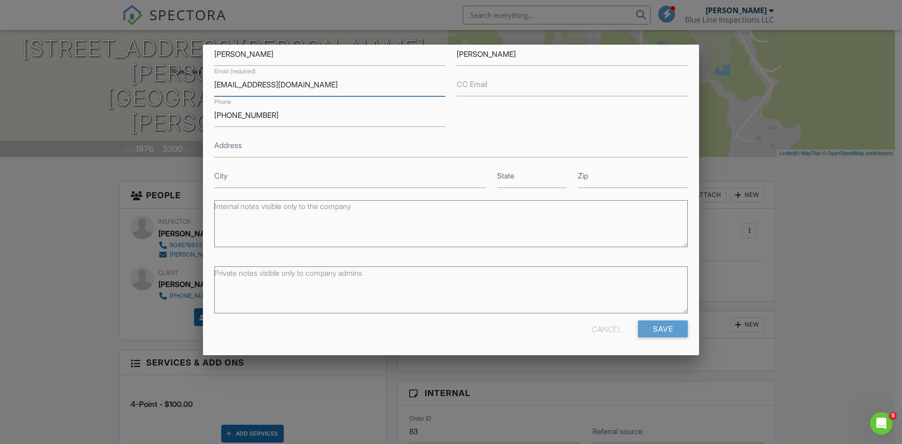
scroll to position [57, 0]
type input "fabulousfootwork@yahoo.com"
click at [657, 327] on input "Save" at bounding box center [663, 328] width 50 height 17
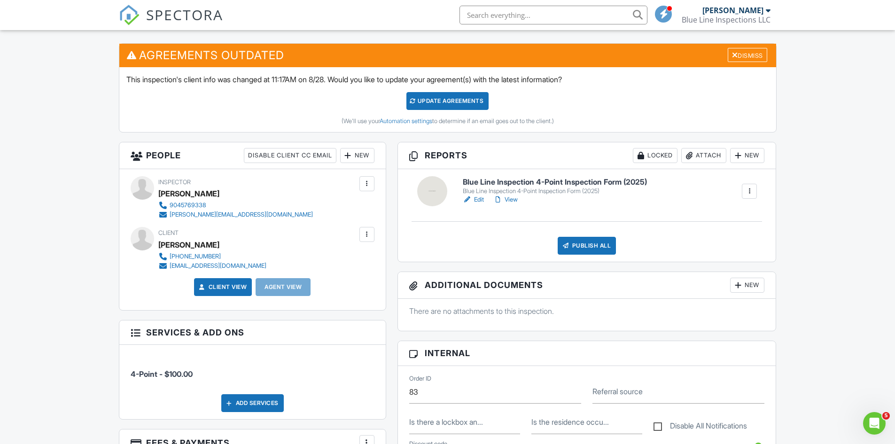
scroll to position [235, 0]
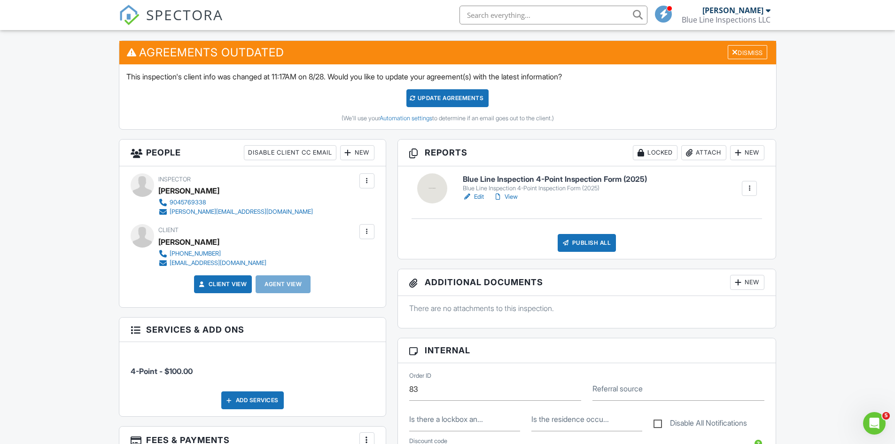
click at [479, 197] on link "Edit" at bounding box center [473, 196] width 21 height 9
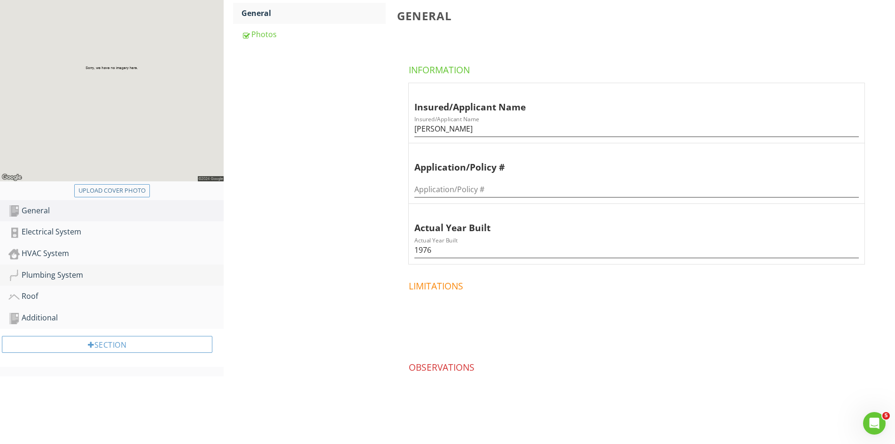
scroll to position [141, 0]
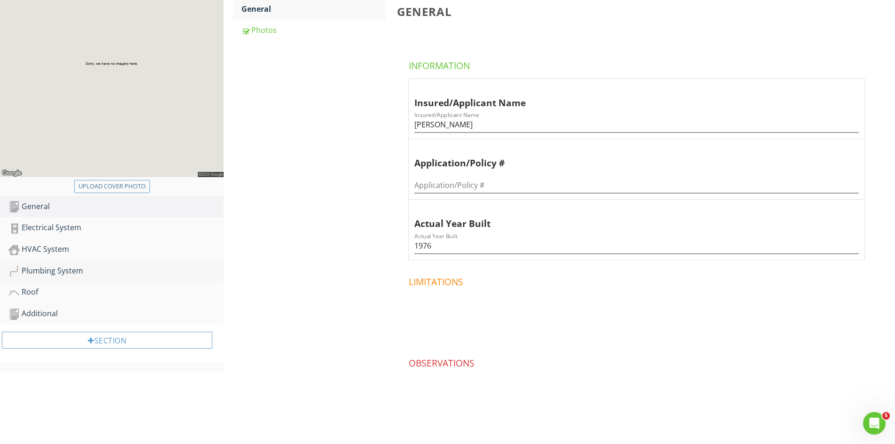
click at [37, 270] on div "Plumbing System" at bounding box center [115, 271] width 215 height 12
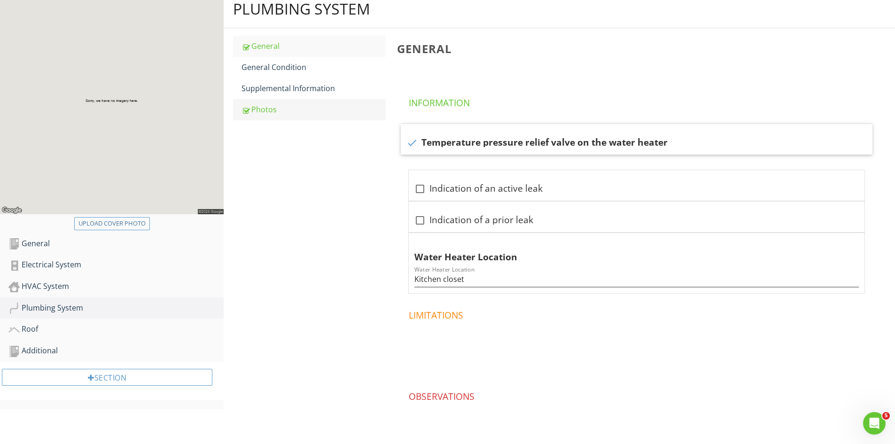
scroll to position [46, 0]
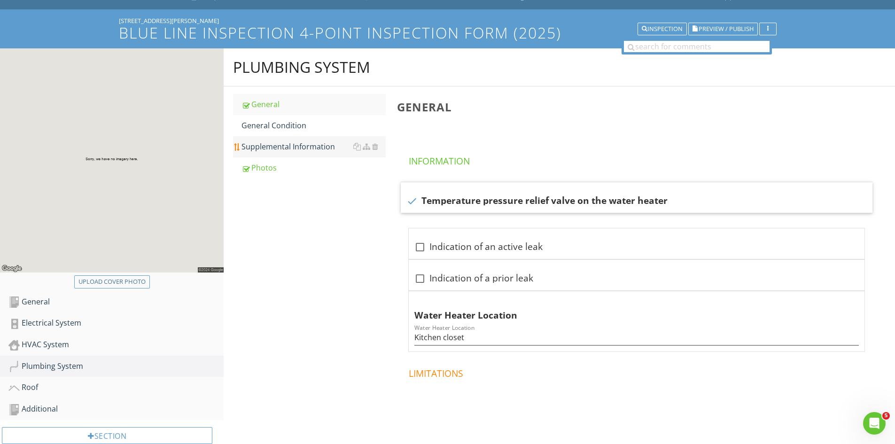
click at [283, 147] on div "Supplemental Information" at bounding box center [313, 146] width 144 height 11
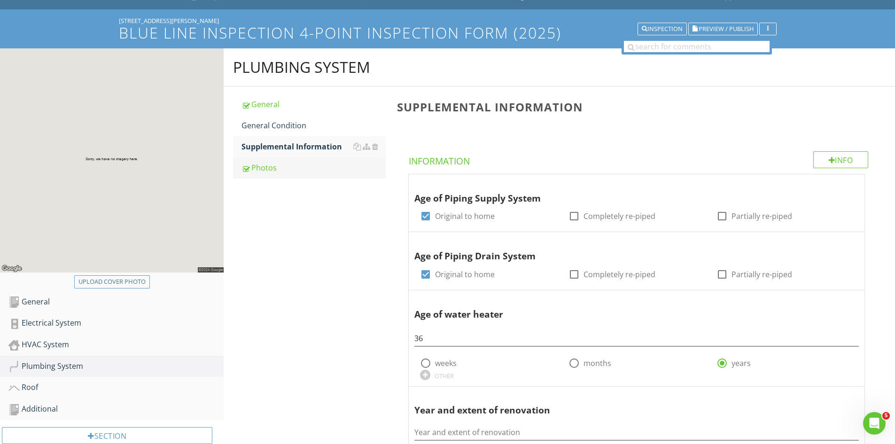
click at [271, 170] on div "Photos" at bounding box center [313, 167] width 144 height 11
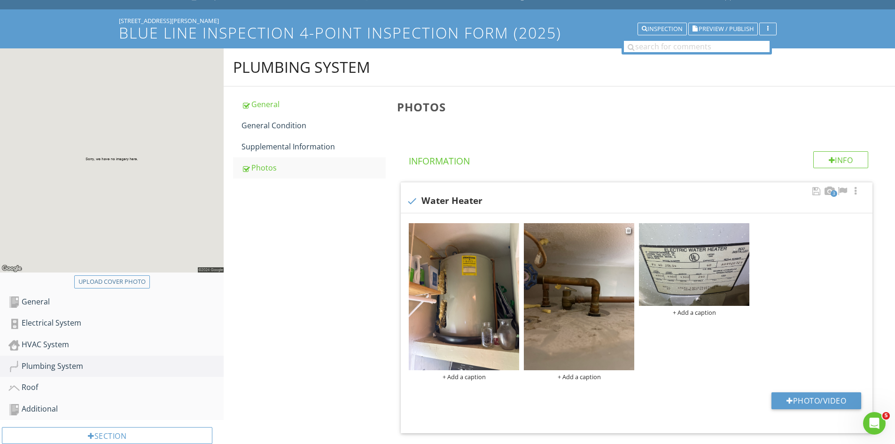
click at [579, 321] on img at bounding box center [579, 296] width 110 height 147
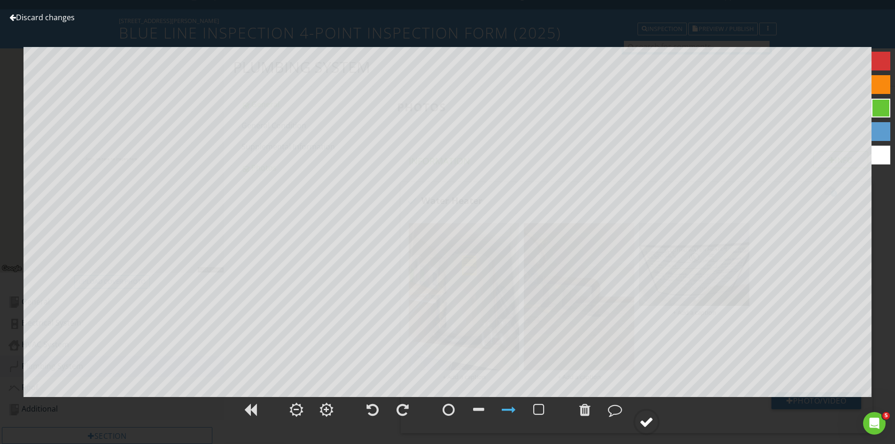
click at [655, 424] on circle at bounding box center [646, 422] width 24 height 24
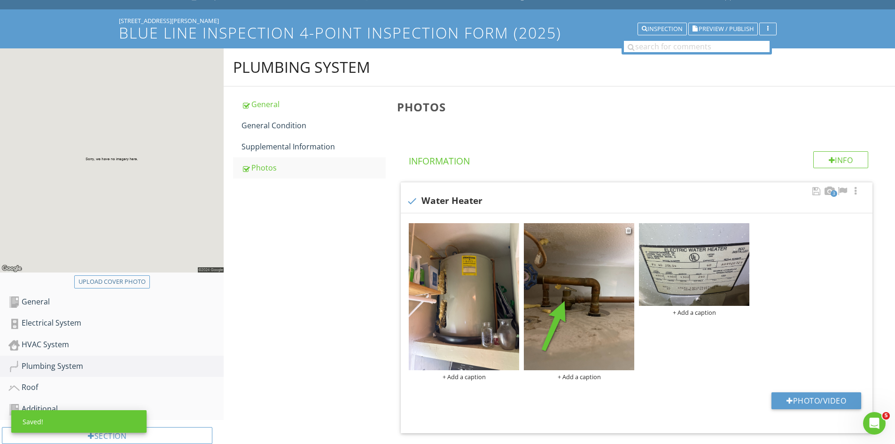
click at [590, 377] on div "+ Add a caption" at bounding box center [579, 377] width 110 height 8
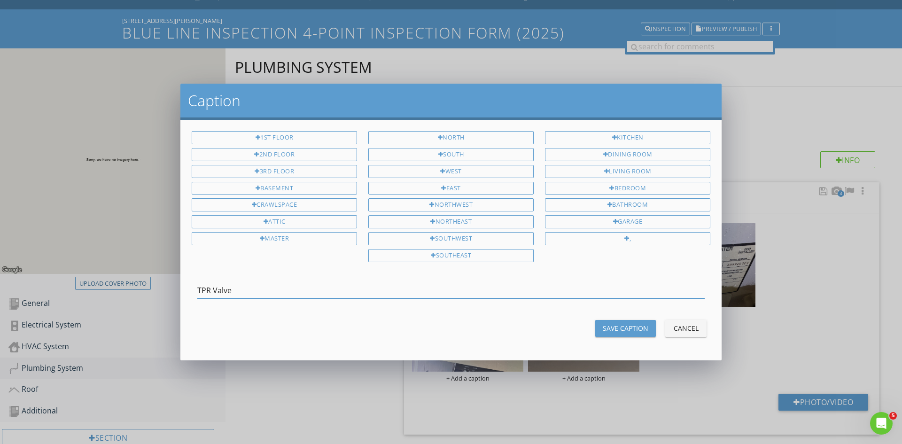
type input "TPR Valve"
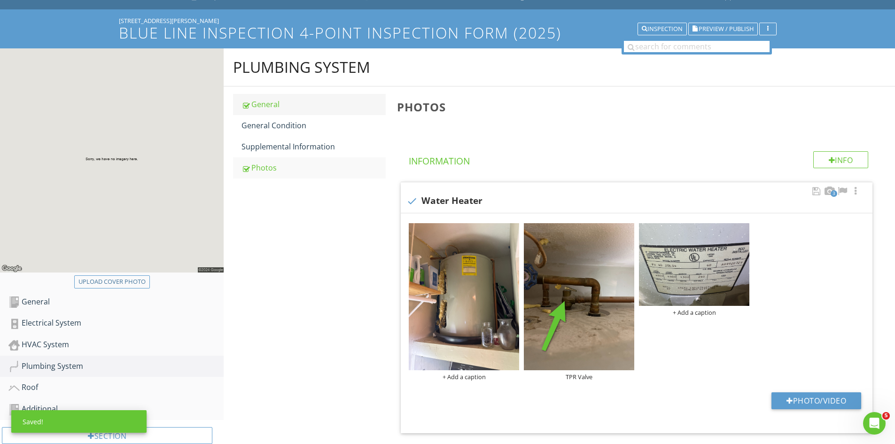
click at [264, 108] on div "General" at bounding box center [313, 104] width 144 height 11
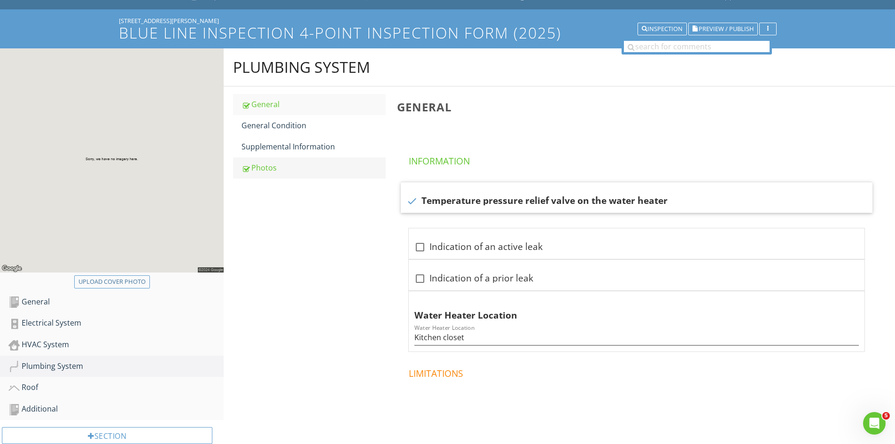
click at [266, 174] on link "Photos" at bounding box center [313, 167] width 144 height 21
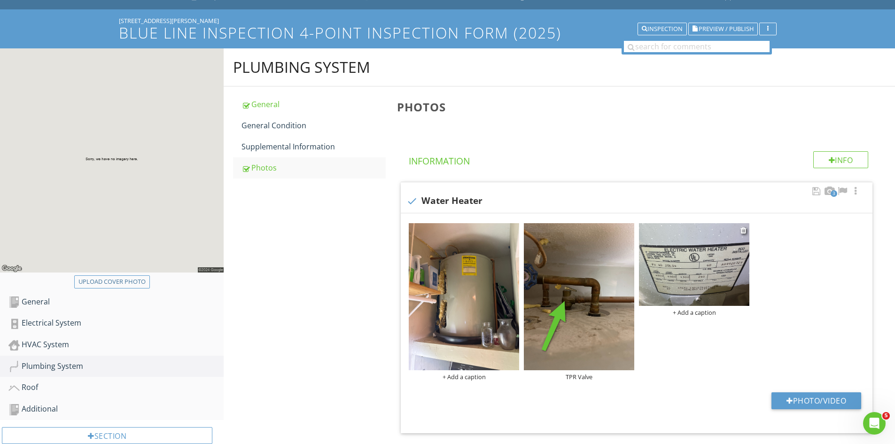
click at [698, 269] on img at bounding box center [694, 264] width 110 height 83
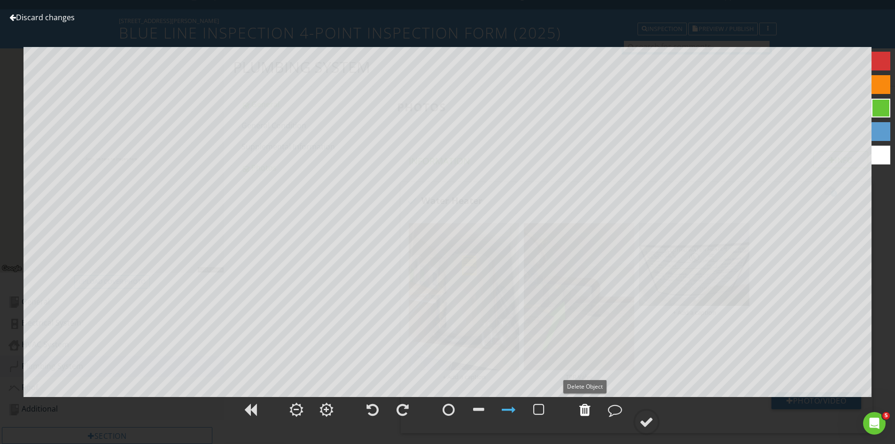
drag, startPoint x: 586, startPoint y: 411, endPoint x: 583, endPoint y: 404, distance: 7.4
click at [586, 411] on div at bounding box center [584, 410] width 11 height 14
click at [646, 419] on div at bounding box center [646, 422] width 14 height 14
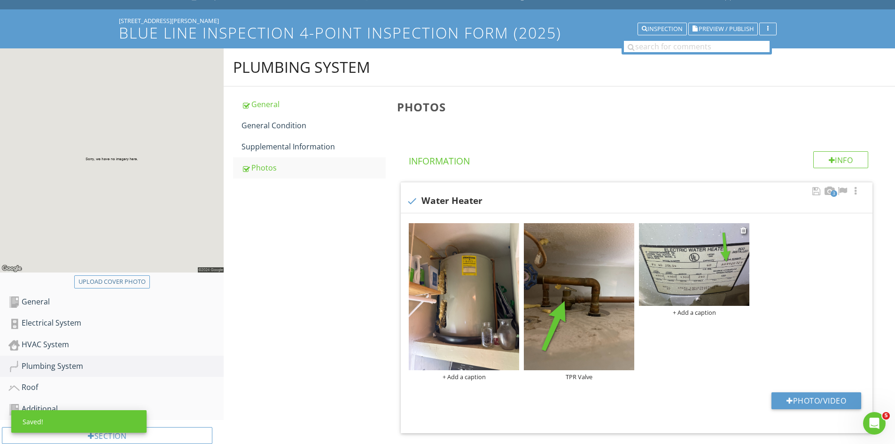
click at [699, 316] on div "+ Add a caption" at bounding box center [694, 313] width 110 height 8
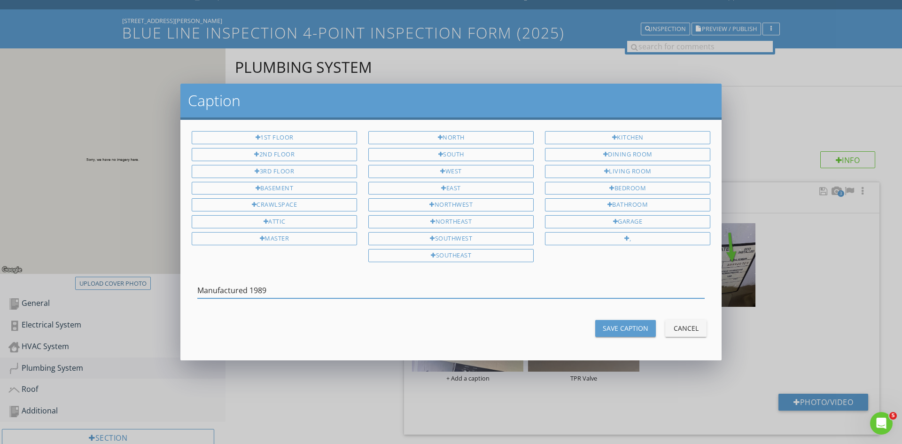
type input "Manufactured 1989"
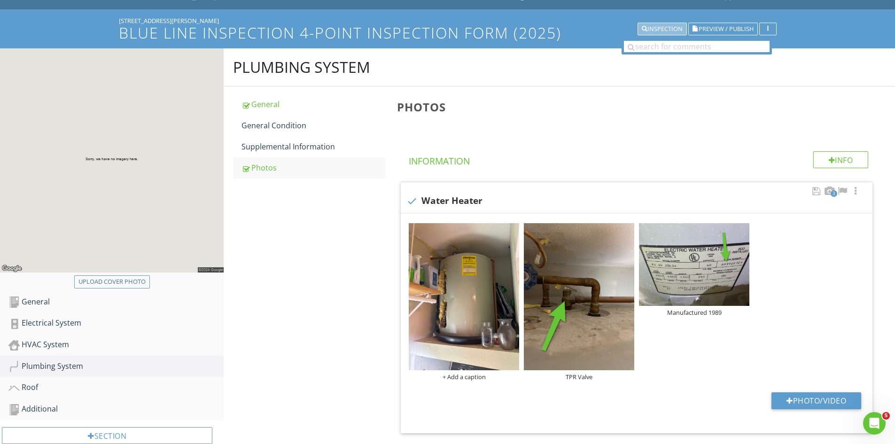
click at [669, 27] on div "Inspection" at bounding box center [662, 29] width 41 height 7
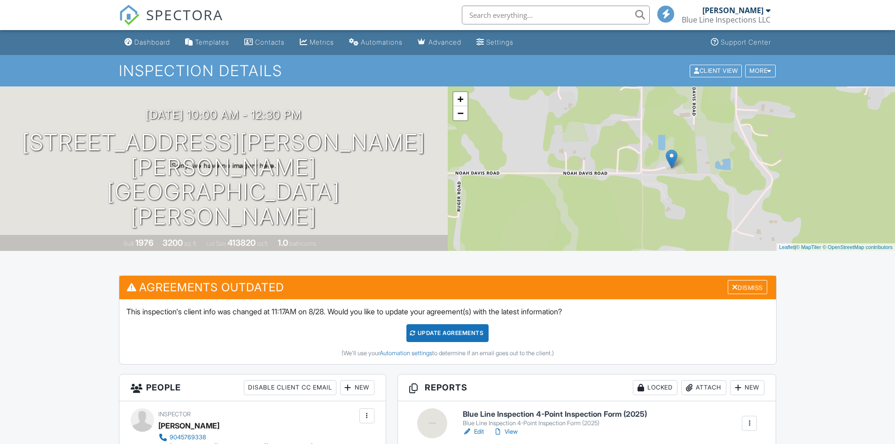
click at [517, 427] on link "View" at bounding box center [505, 431] width 24 height 9
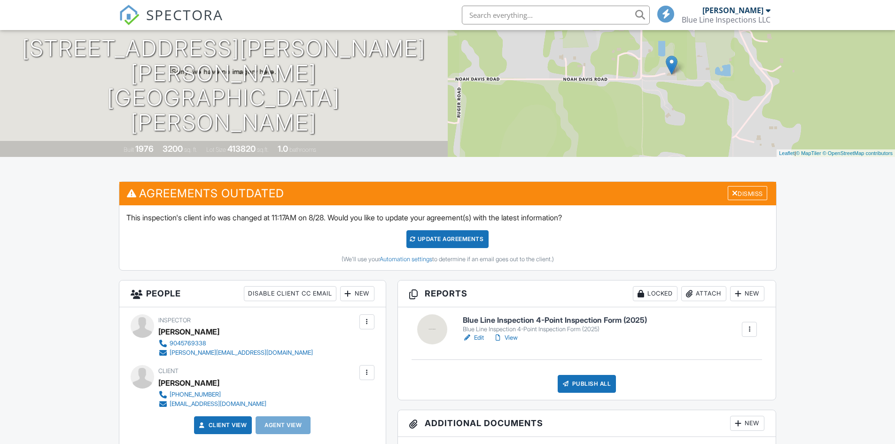
click at [479, 341] on link "Edit" at bounding box center [473, 337] width 21 height 9
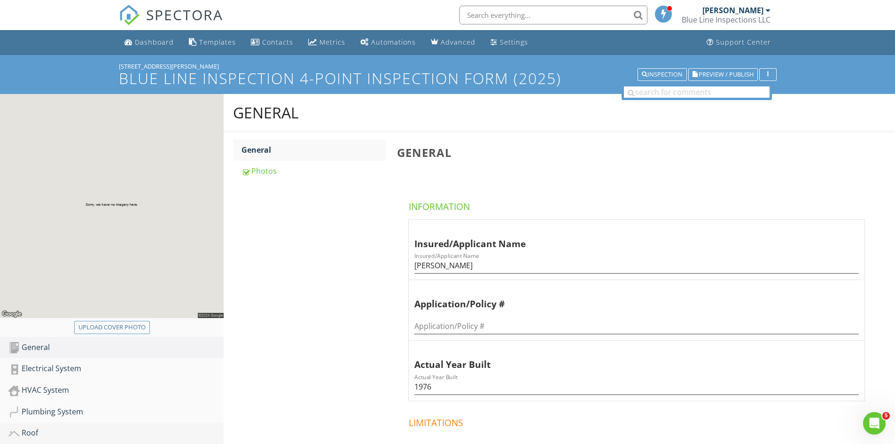
click at [35, 429] on div "Roof" at bounding box center [115, 433] width 215 height 12
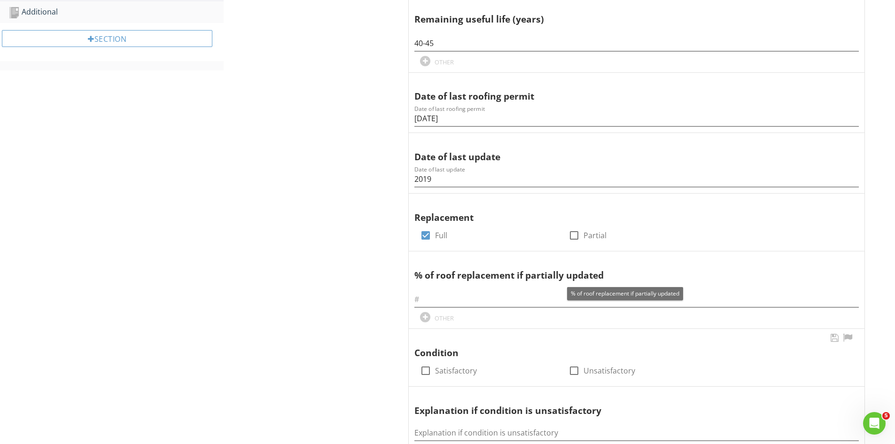
scroll to position [470, 0]
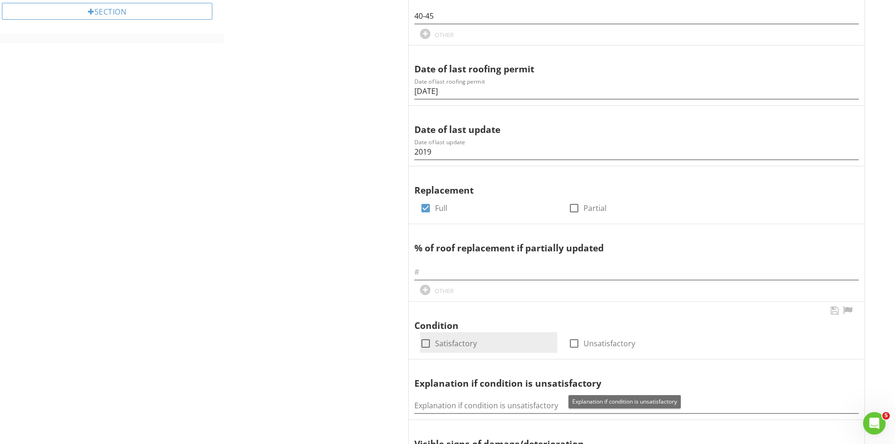
click at [425, 346] on div at bounding box center [426, 343] width 16 height 16
checkbox input "true"
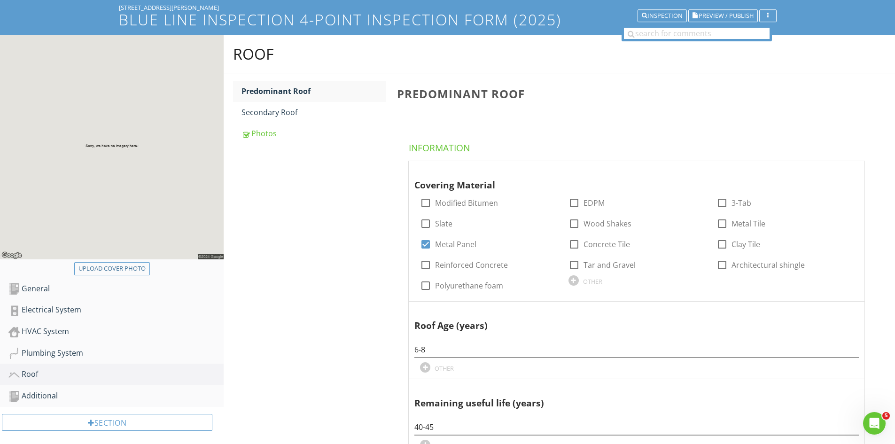
scroll to position [0, 0]
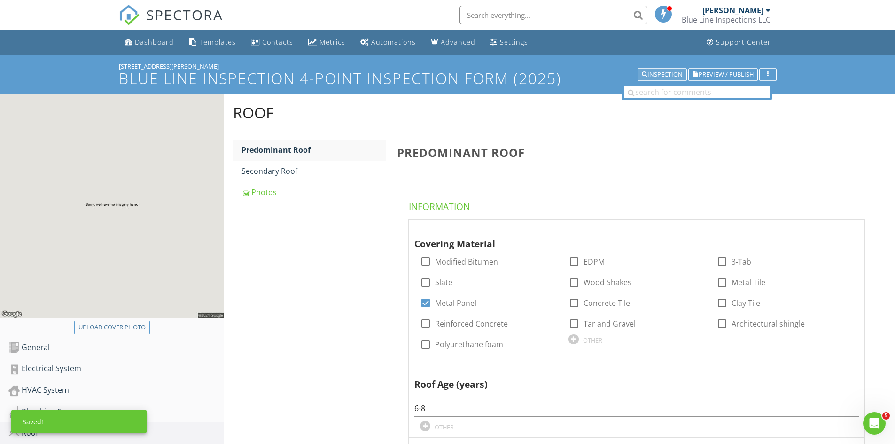
click at [656, 75] on div "Inspection" at bounding box center [662, 74] width 41 height 7
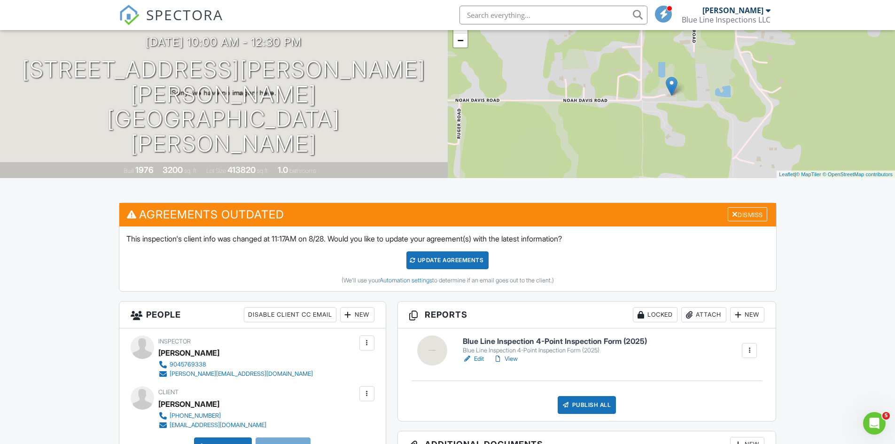
scroll to position [90, 0]
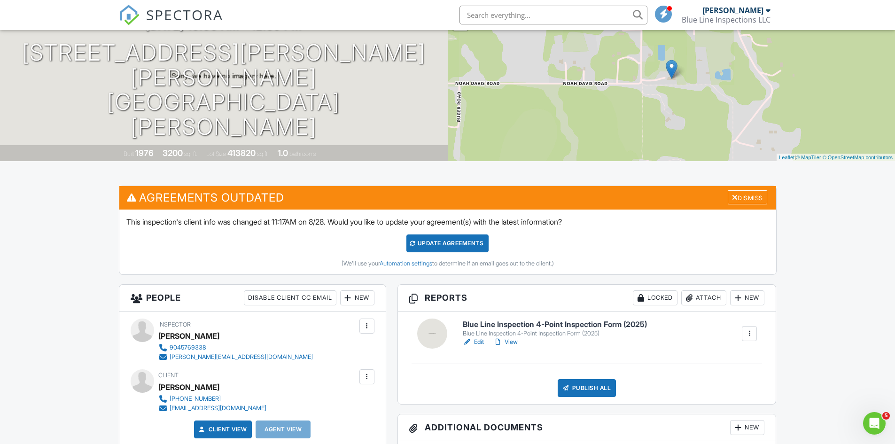
click at [515, 342] on link "View" at bounding box center [505, 341] width 24 height 9
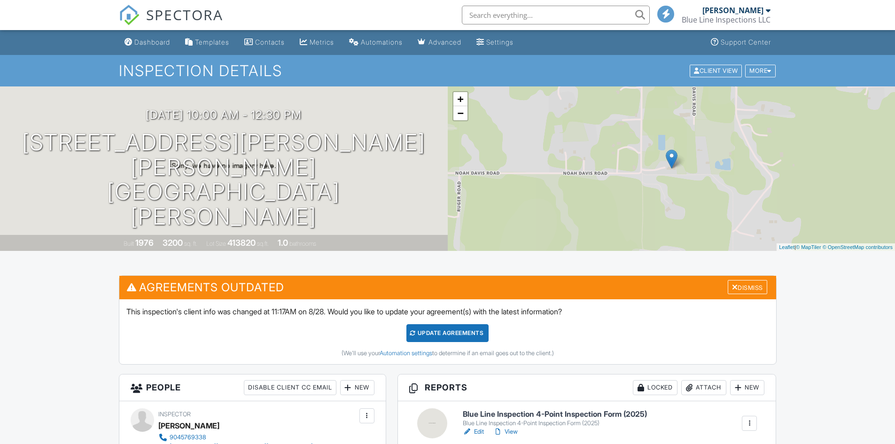
scroll to position [231, 0]
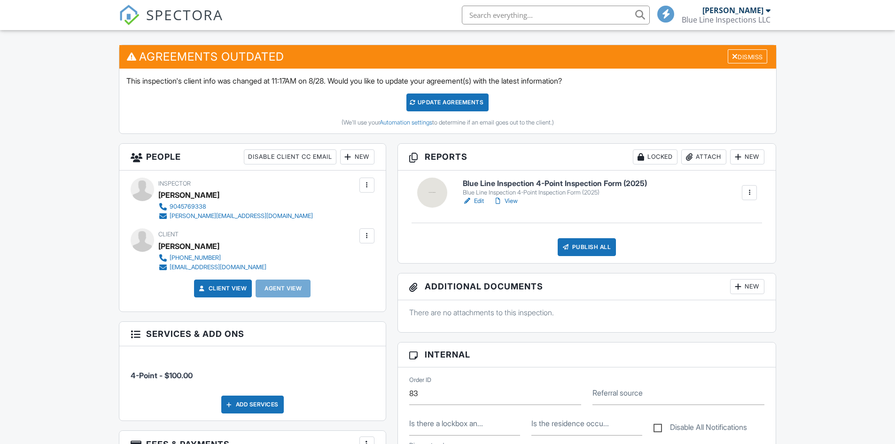
click at [587, 248] on div "Publish All" at bounding box center [587, 247] width 59 height 18
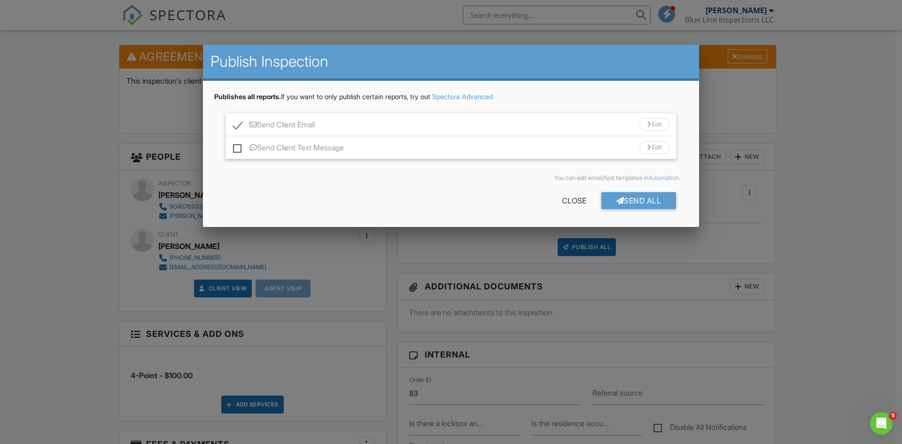
scroll to position [0, 0]
click at [650, 202] on div "Send All" at bounding box center [638, 200] width 75 height 17
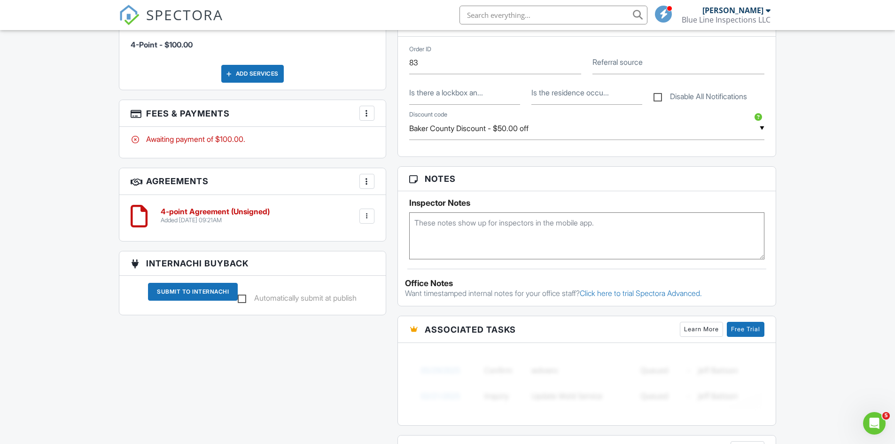
scroll to position [564, 0]
